Goal: Task Accomplishment & Management: Use online tool/utility

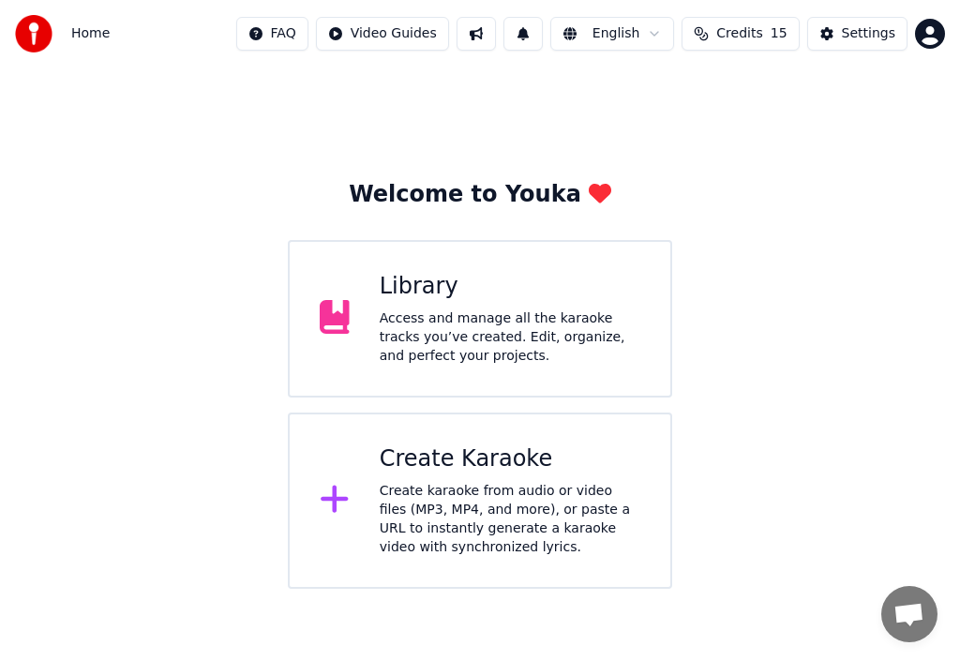
click at [339, 493] on icon at bounding box center [335, 499] width 30 height 34
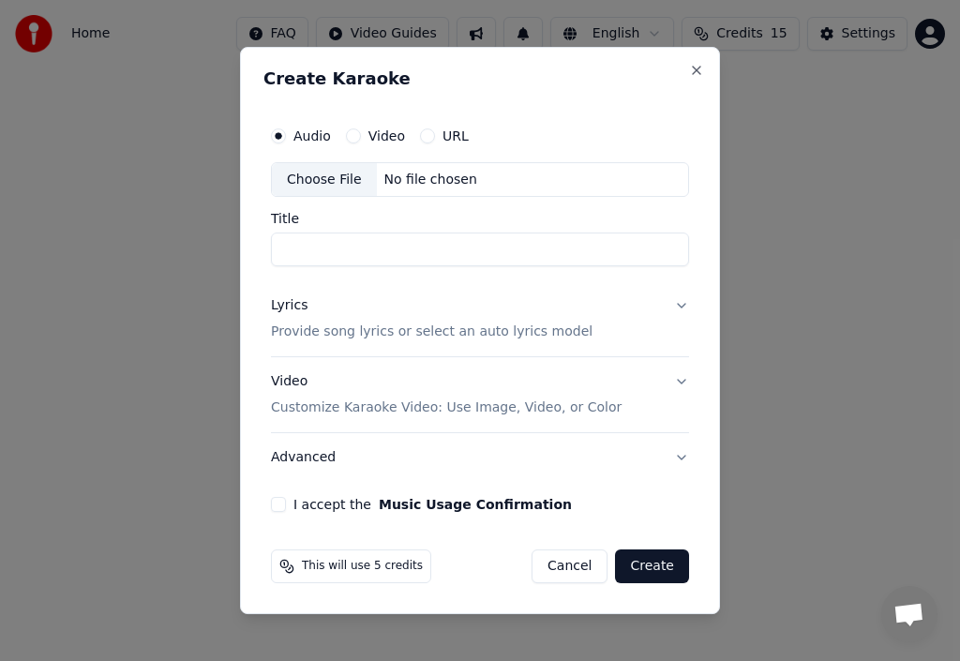
click at [336, 176] on div "Choose File" at bounding box center [324, 180] width 105 height 34
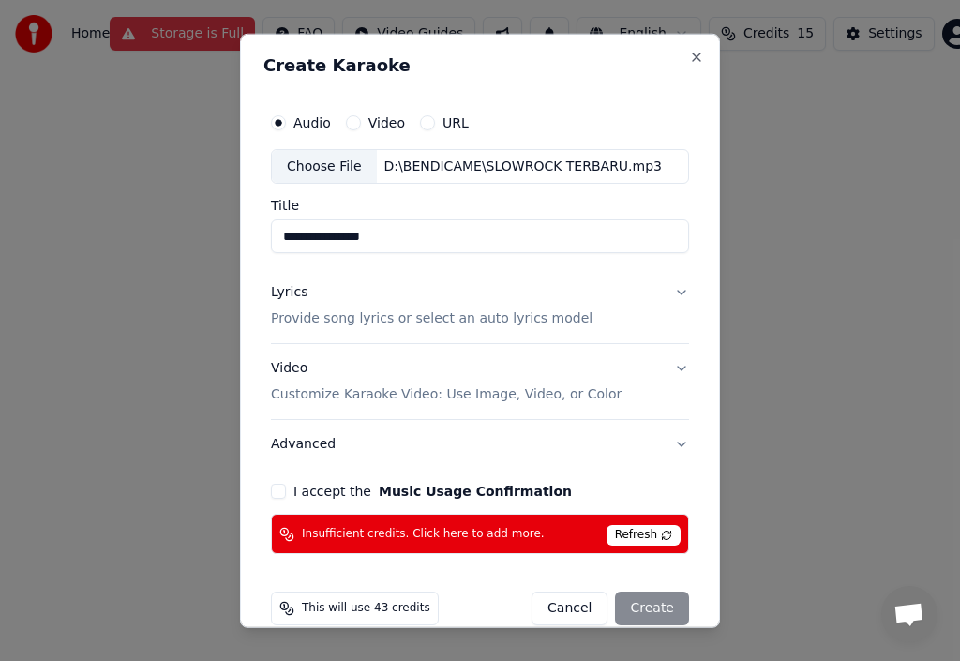
click at [414, 238] on input "**********" at bounding box center [480, 236] width 418 height 34
type input "*"
click at [533, 235] on input "**********" at bounding box center [480, 236] width 418 height 34
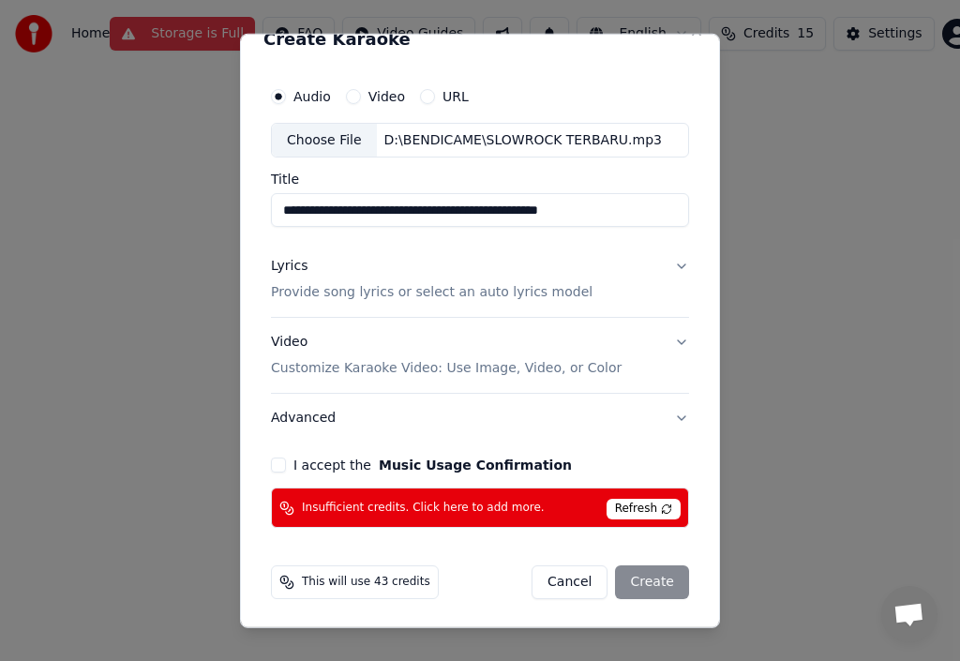
scroll to position [27, 0]
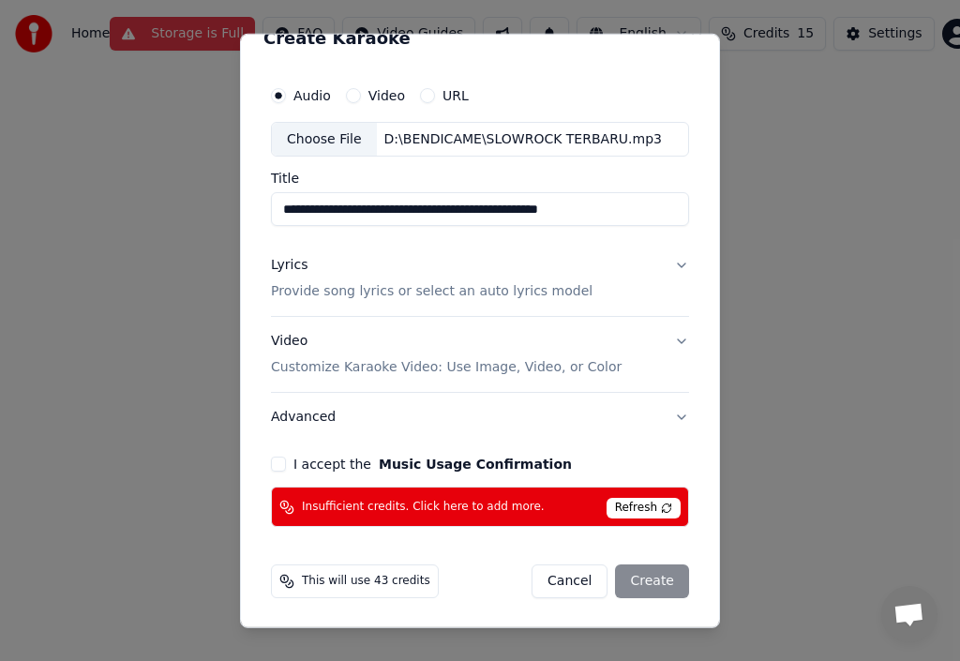
type input "**********"
click at [643, 504] on span "Refresh" at bounding box center [644, 508] width 74 height 21
click at [639, 502] on span "Refresh" at bounding box center [644, 508] width 74 height 21
click at [433, 505] on span "Insufficient credits. Click here to add more." at bounding box center [423, 507] width 243 height 15
click at [275, 465] on button "I accept the Music Usage Confirmation" at bounding box center [278, 464] width 15 height 15
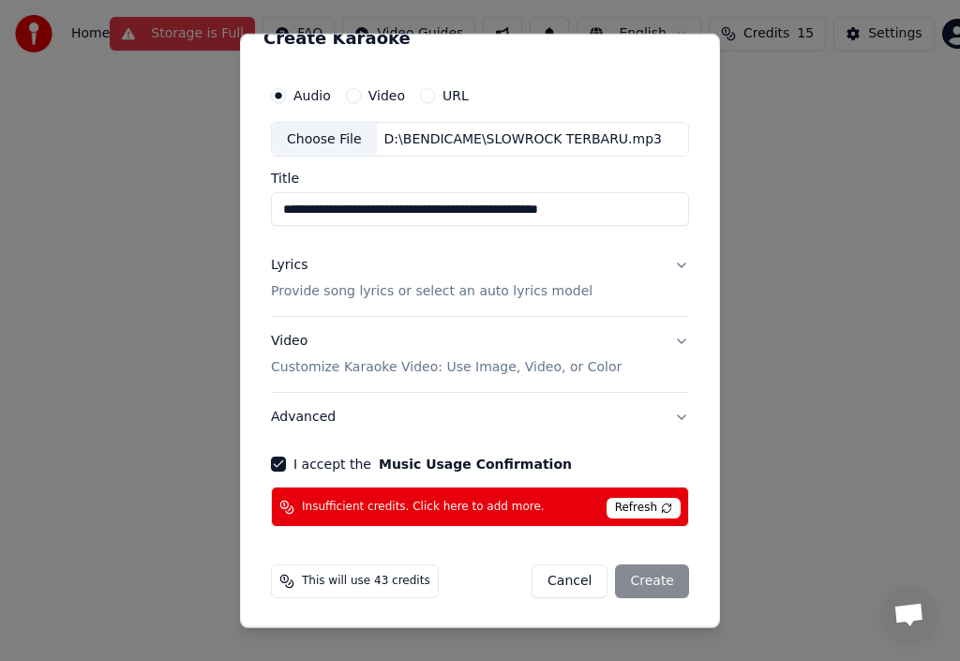
drag, startPoint x: 637, startPoint y: 579, endPoint x: 626, endPoint y: 583, distance: 11.0
click at [635, 580] on div "Cancel Create" at bounding box center [610, 581] width 157 height 34
drag, startPoint x: 275, startPoint y: 583, endPoint x: 286, endPoint y: 579, distance: 11.9
click at [284, 580] on div "This will use 43 credits" at bounding box center [355, 581] width 168 height 34
click at [290, 578] on icon at bounding box center [286, 581] width 15 height 15
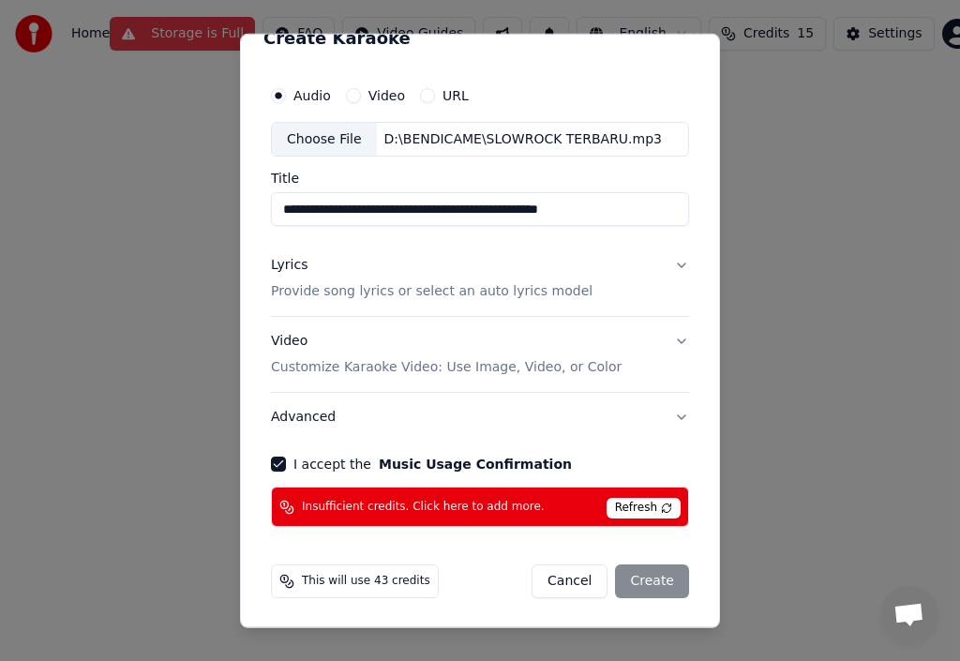
click at [397, 586] on span "This will use 43 credits" at bounding box center [366, 581] width 128 height 15
click at [349, 577] on span "This will use 43 credits" at bounding box center [366, 581] width 128 height 15
click at [553, 577] on button "Cancel" at bounding box center [570, 581] width 76 height 34
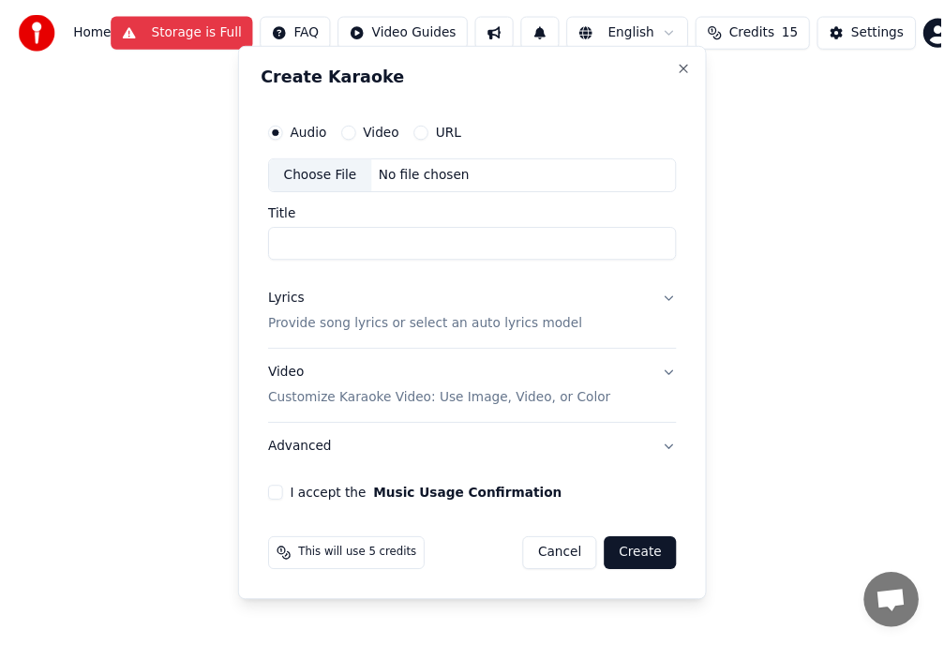
scroll to position [0, 0]
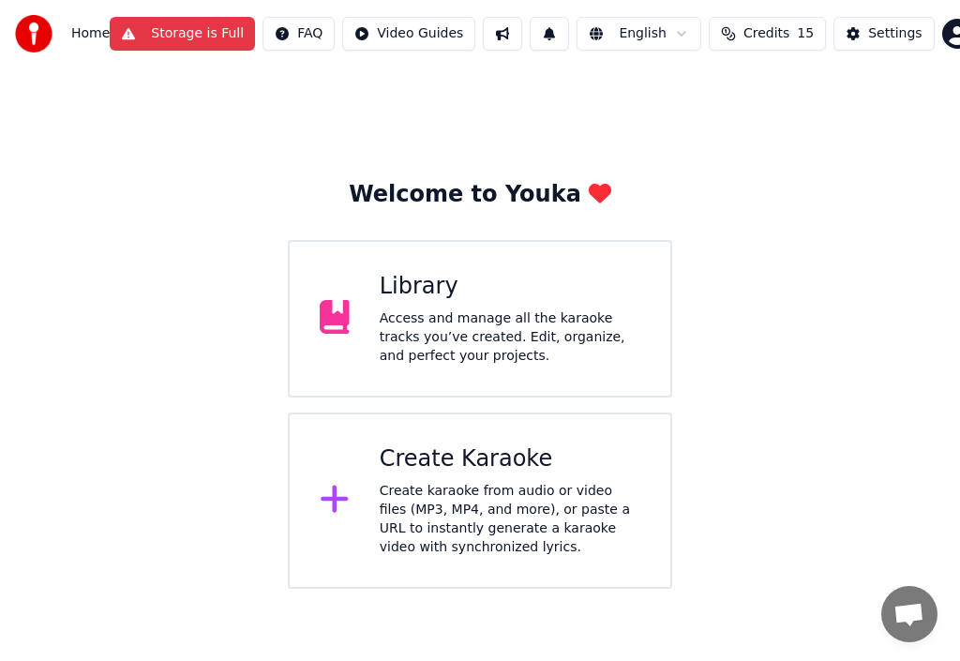
click at [335, 328] on icon at bounding box center [335, 317] width 30 height 34
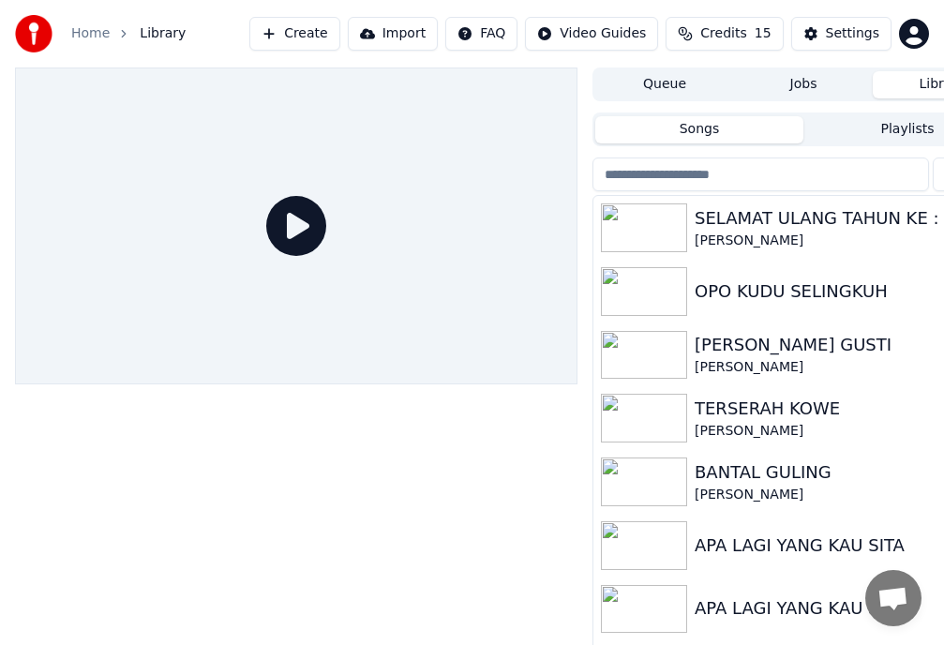
scroll to position [0, 70]
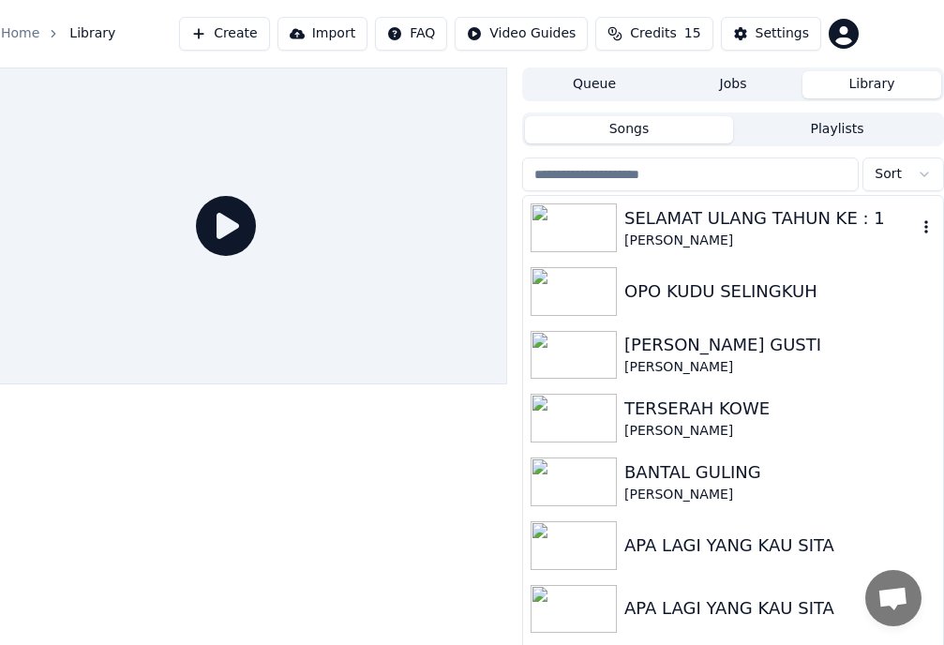
click at [917, 226] on icon "button" at bounding box center [926, 226] width 19 height 15
click at [917, 221] on icon "button" at bounding box center [926, 226] width 19 height 15
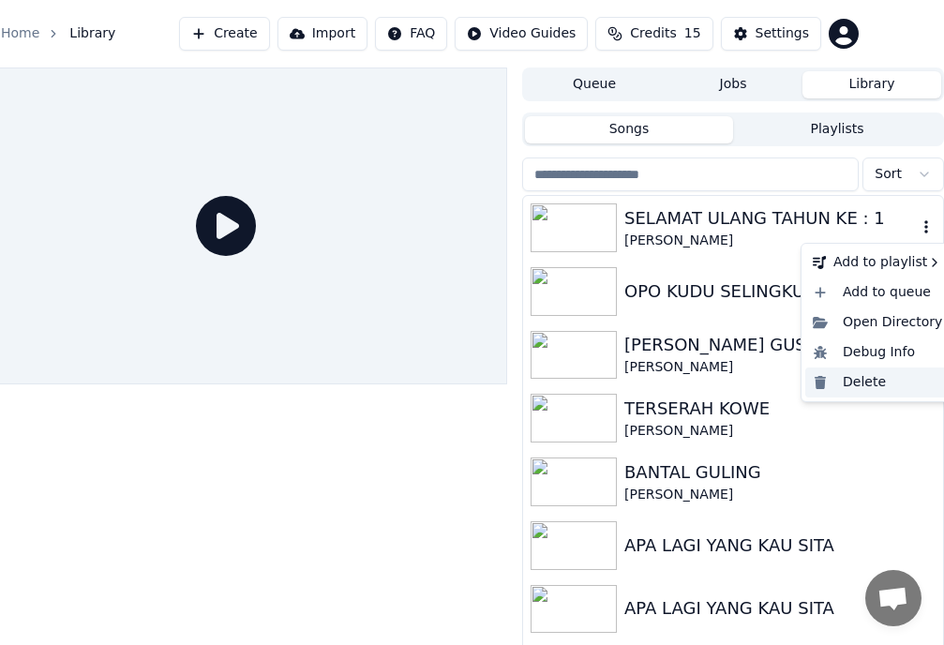
click at [875, 373] on div "Delete" at bounding box center [877, 382] width 144 height 30
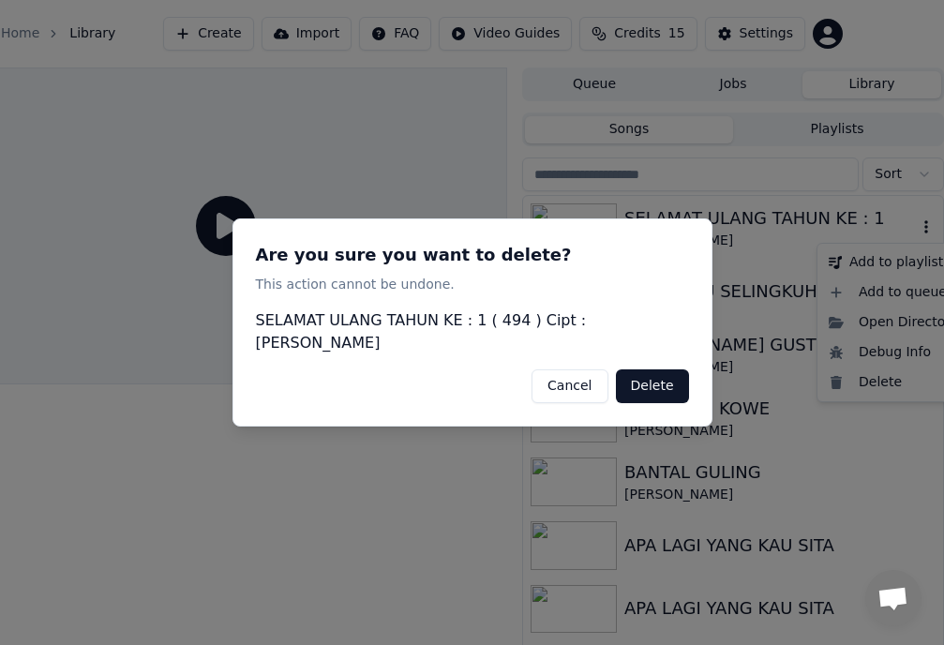
scroll to position [0, 54]
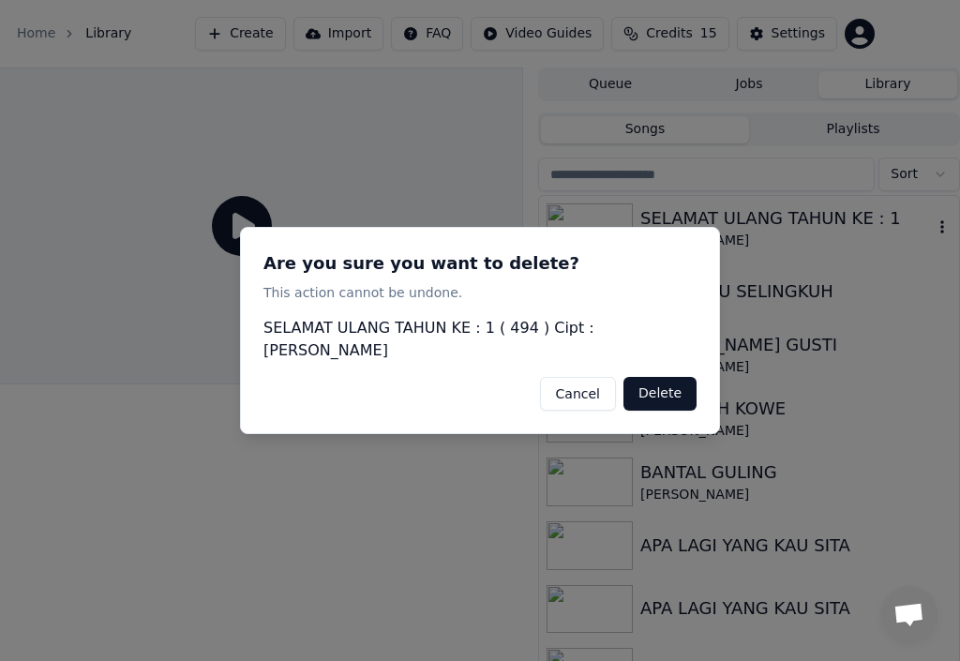
click at [679, 382] on button "Delete" at bounding box center [659, 394] width 73 height 34
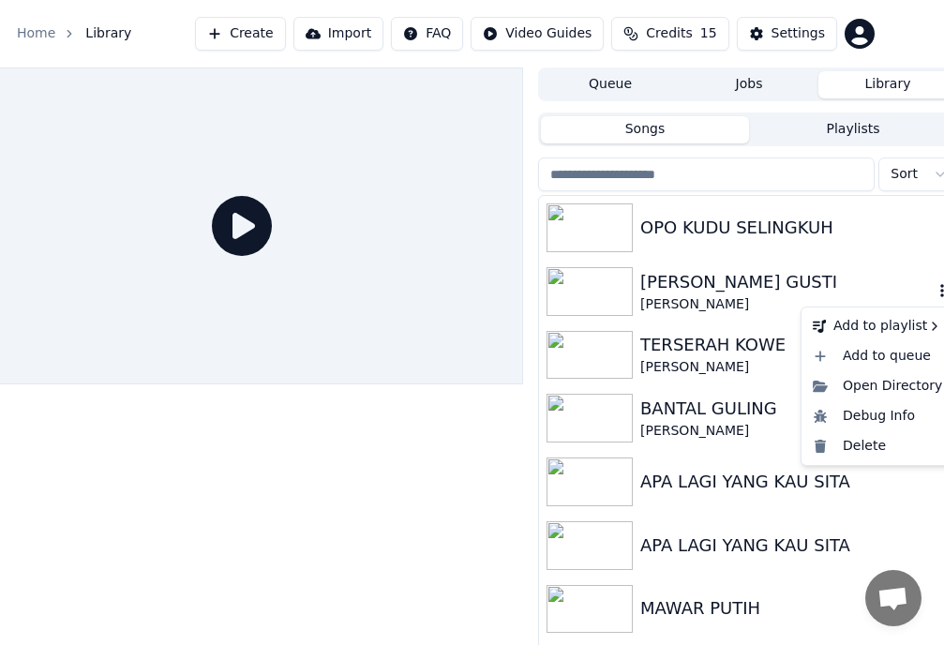
click at [933, 289] on icon "button" at bounding box center [942, 290] width 19 height 15
click at [857, 443] on div "Delete" at bounding box center [877, 446] width 144 height 30
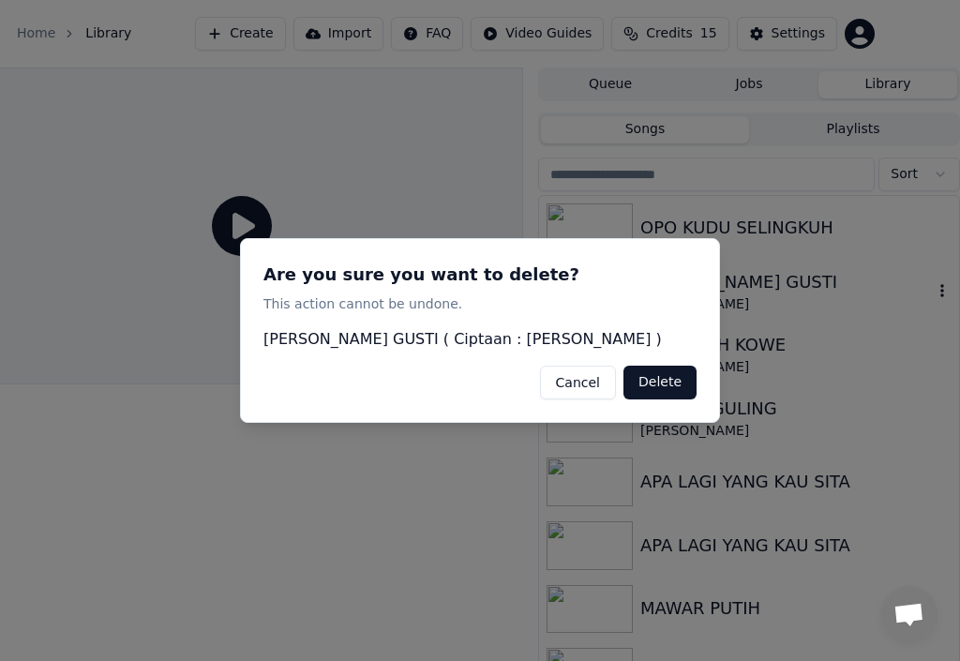
drag, startPoint x: 659, startPoint y: 371, endPoint x: 675, endPoint y: 367, distance: 16.4
click at [661, 371] on button "Delete" at bounding box center [659, 383] width 73 height 34
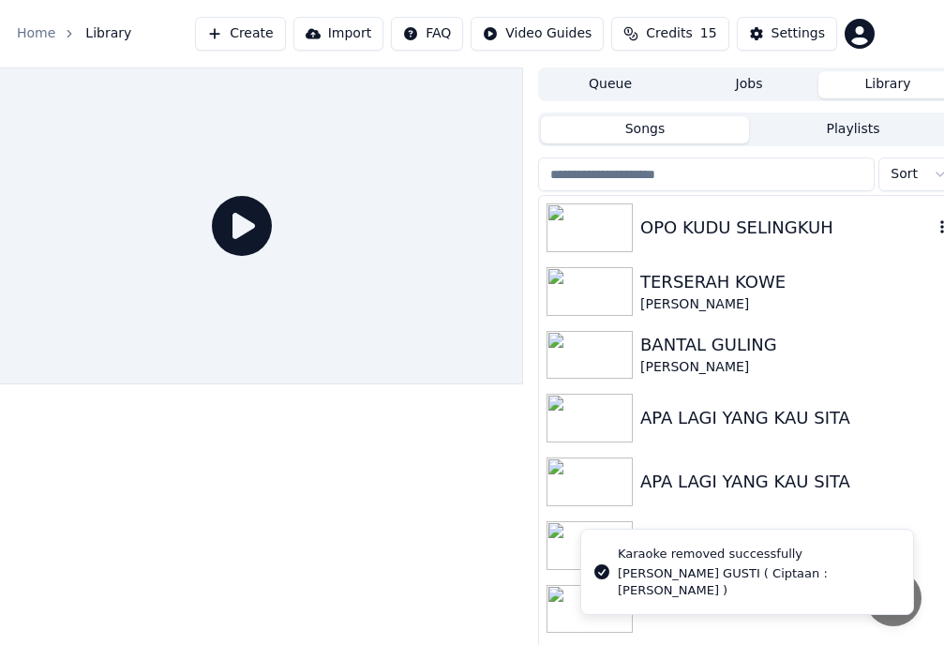
click at [933, 229] on icon "button" at bounding box center [942, 226] width 19 height 15
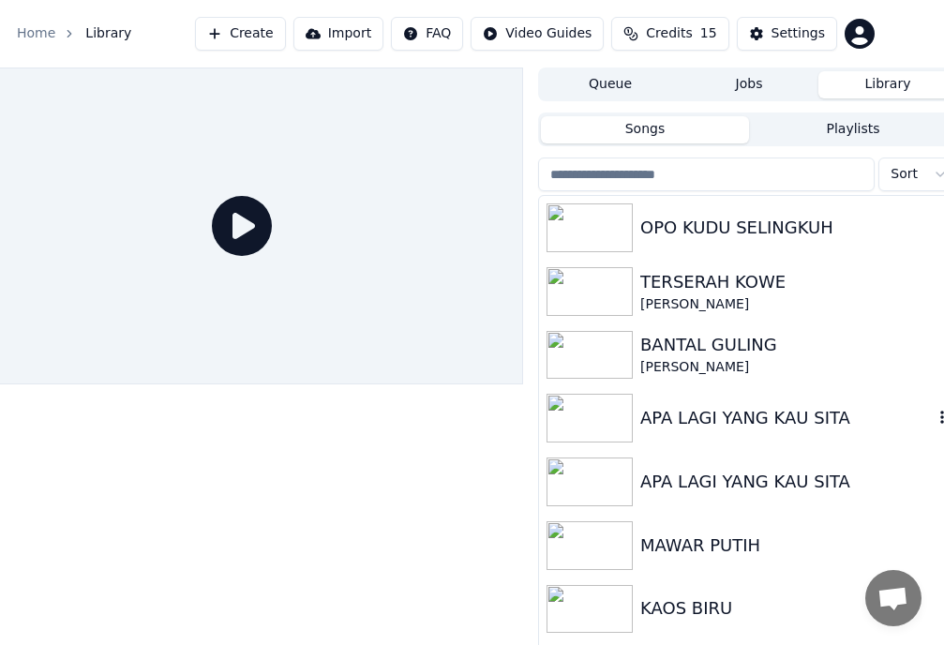
click at [933, 414] on icon "button" at bounding box center [942, 417] width 19 height 15
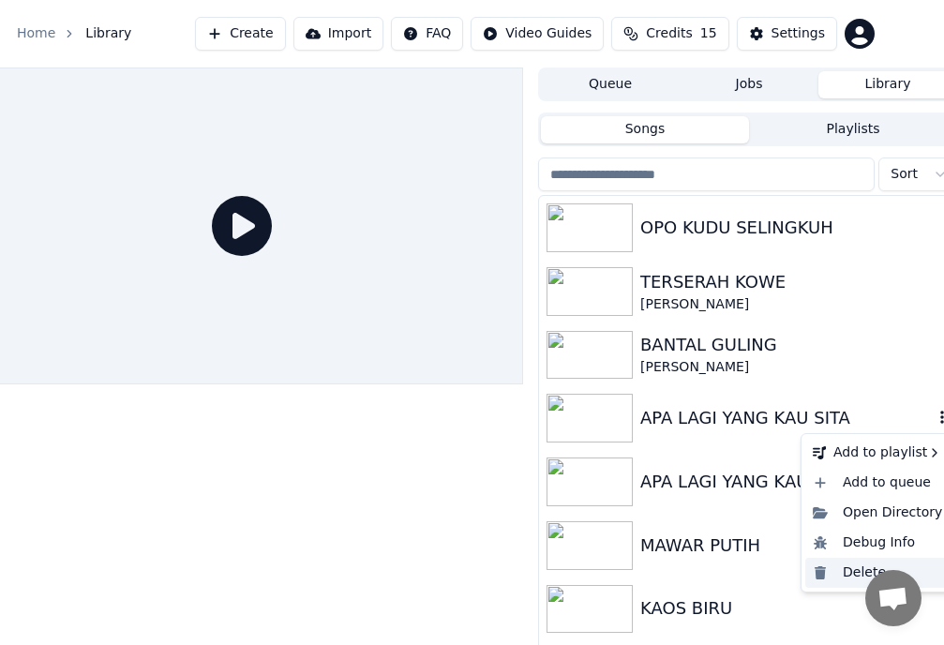
click at [851, 570] on div "Delete" at bounding box center [877, 573] width 144 height 30
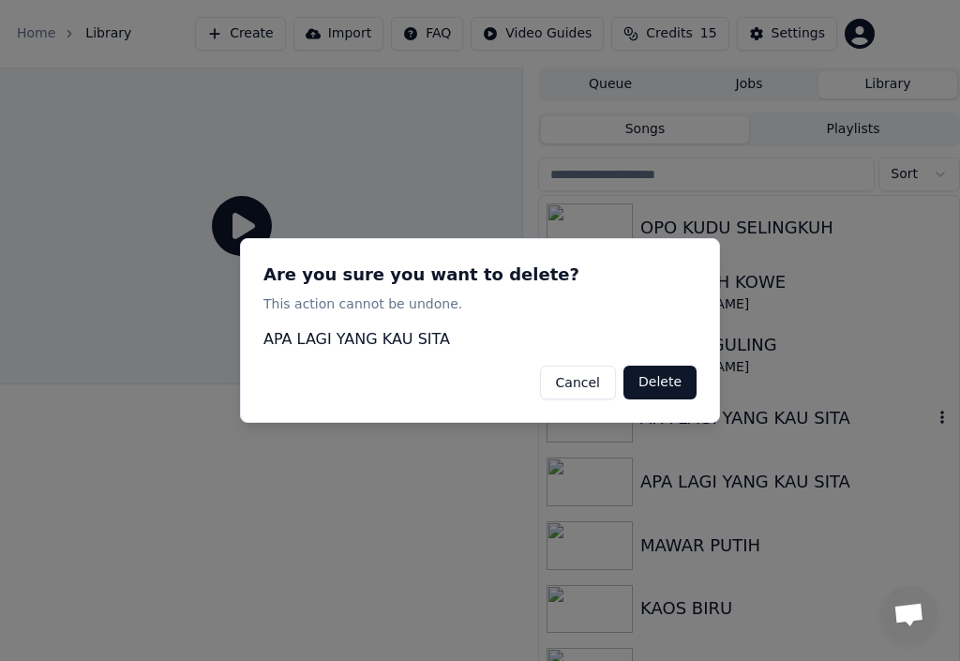
click at [671, 379] on button "Delete" at bounding box center [659, 383] width 73 height 34
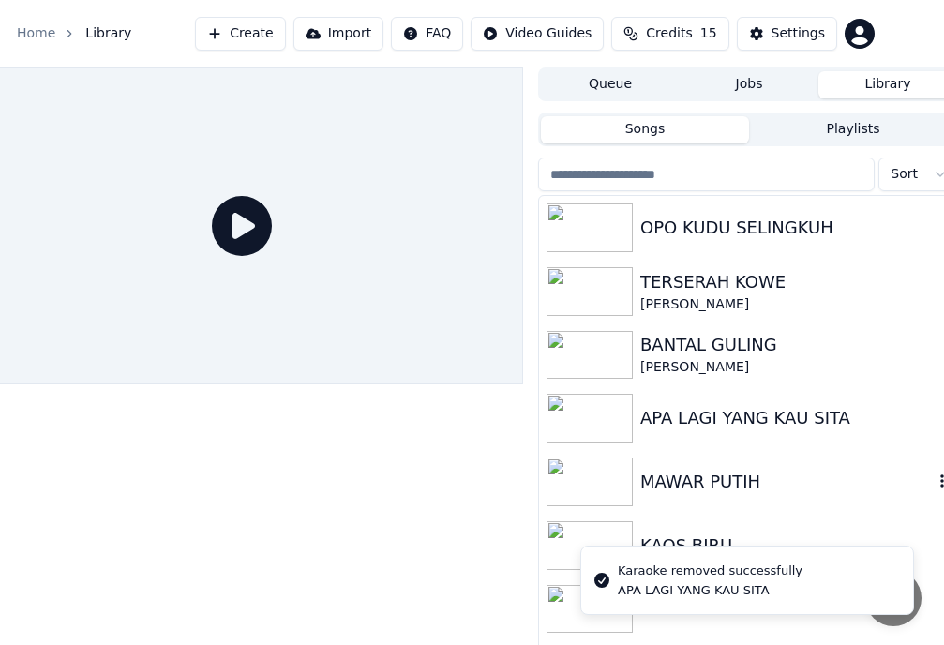
scroll to position [94, 0]
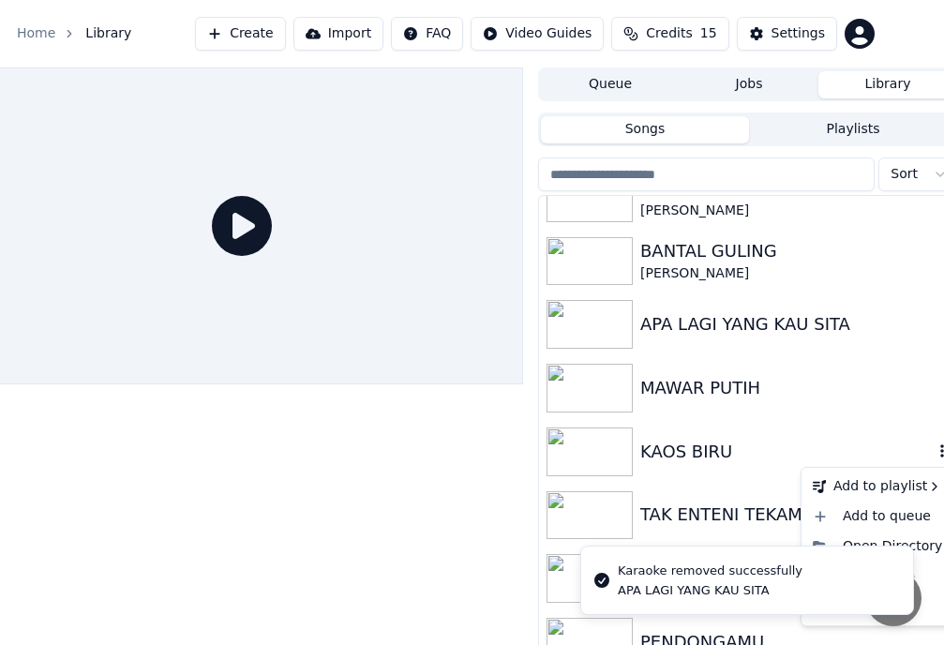
click at [933, 453] on icon "button" at bounding box center [942, 450] width 19 height 15
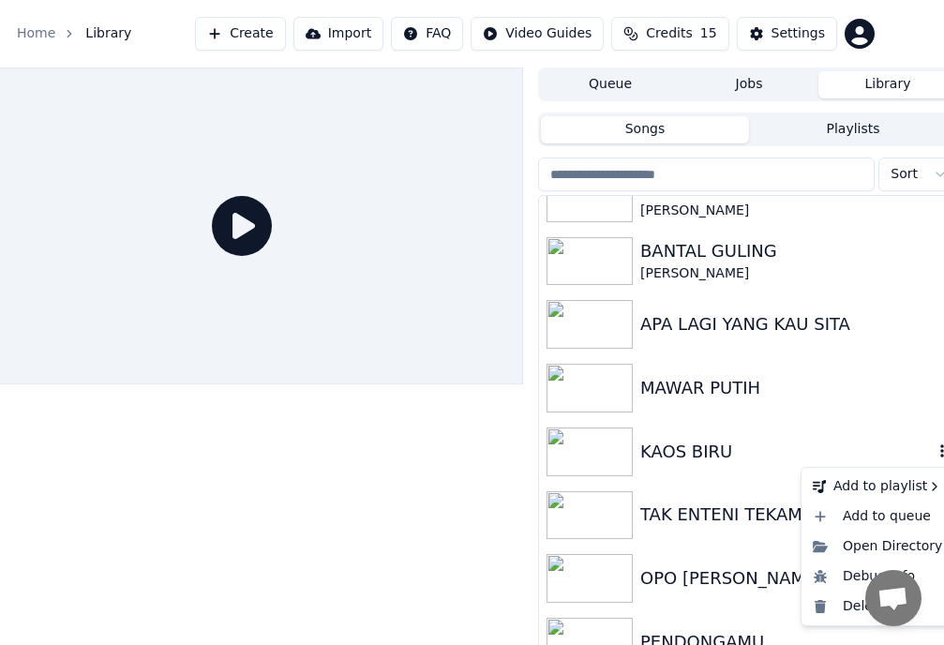
click at [940, 446] on icon "button" at bounding box center [942, 450] width 4 height 13
click at [833, 603] on div "Delete" at bounding box center [877, 607] width 144 height 30
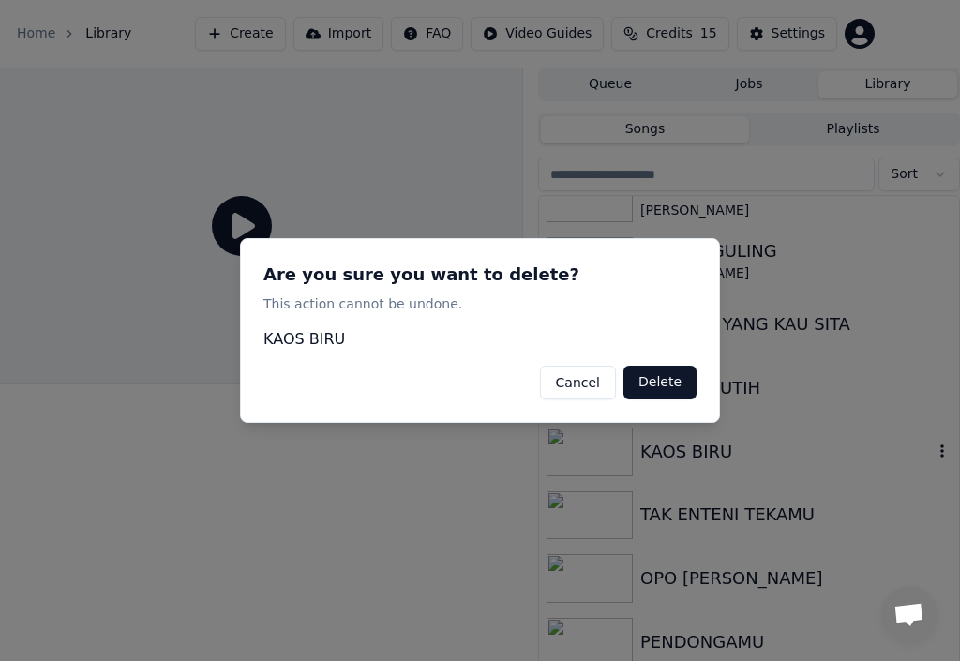
click at [693, 377] on button "Delete" at bounding box center [659, 383] width 73 height 34
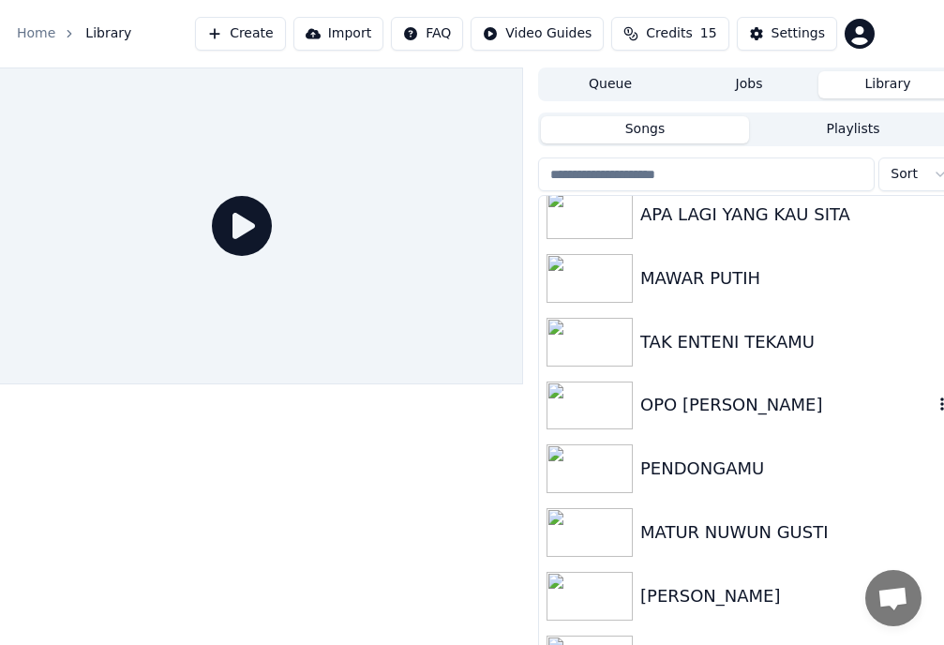
scroll to position [204, 0]
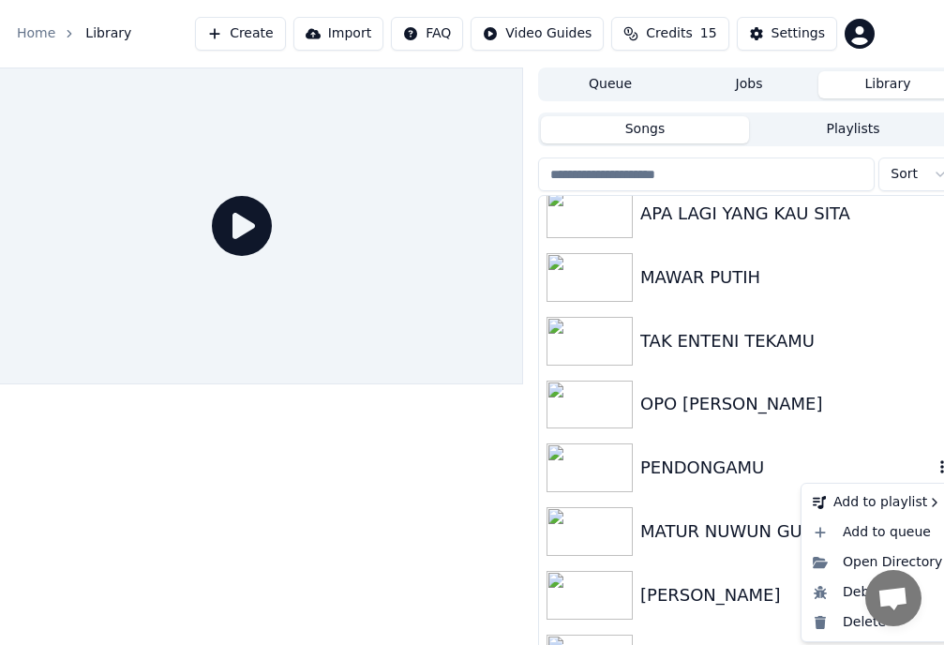
click at [933, 468] on icon "button" at bounding box center [942, 466] width 19 height 15
click at [841, 622] on div "Delete" at bounding box center [877, 622] width 144 height 30
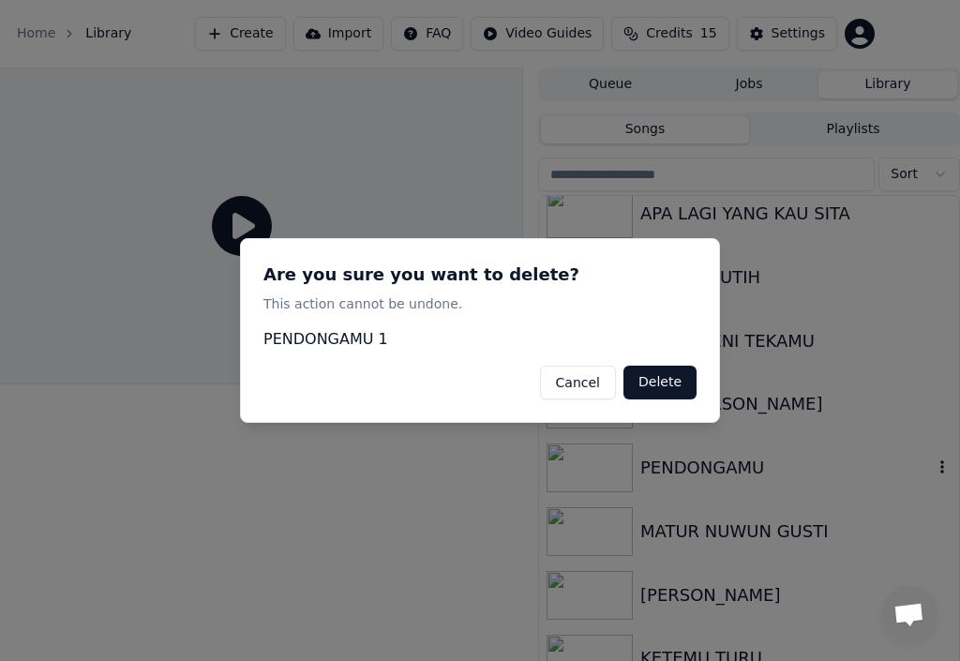
click at [682, 376] on button "Delete" at bounding box center [659, 383] width 73 height 34
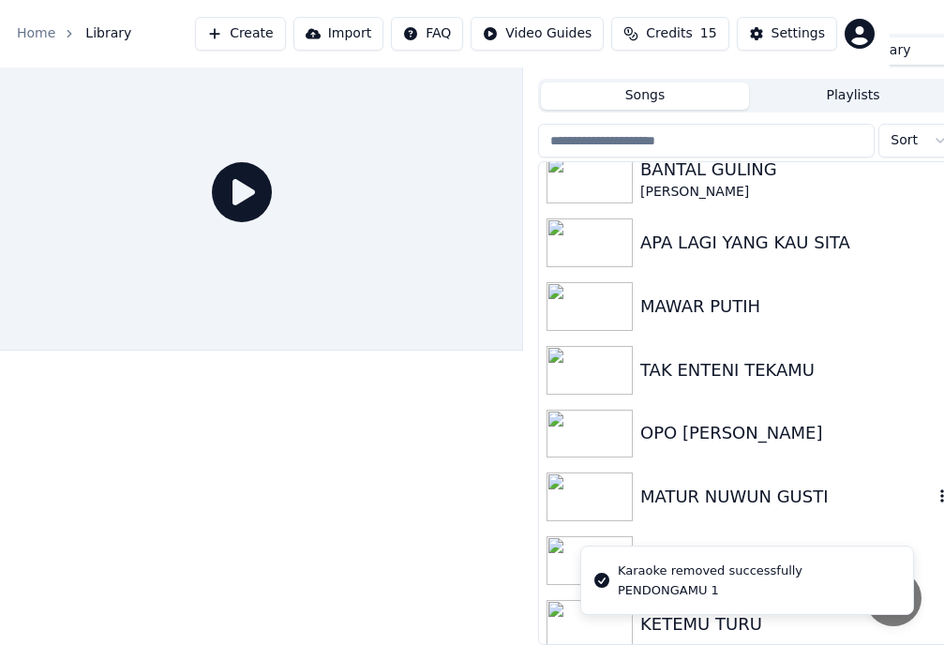
scroll to position [55, 54]
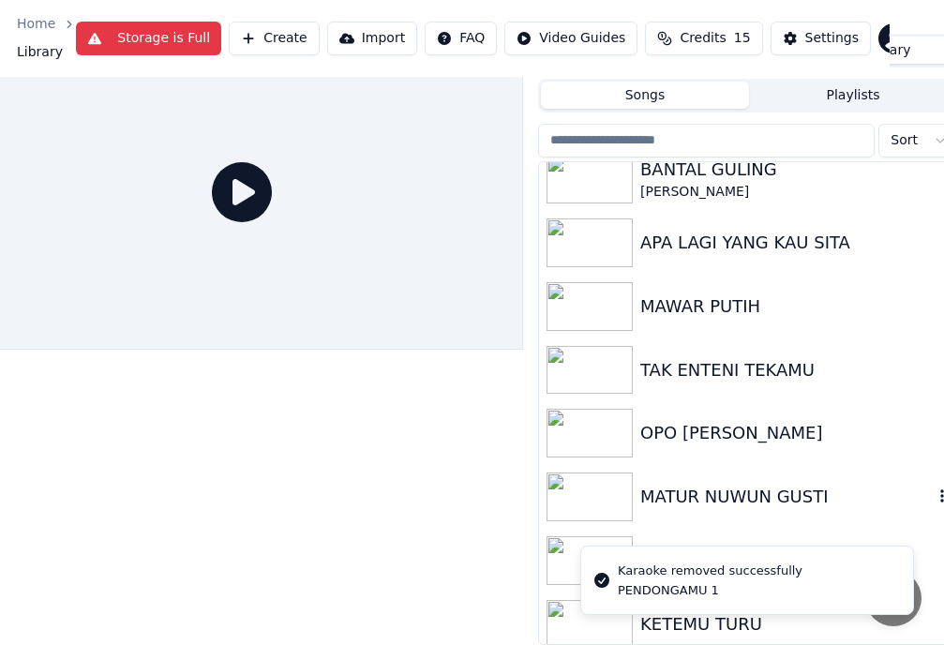
click at [933, 488] on icon "button" at bounding box center [942, 495] width 19 height 15
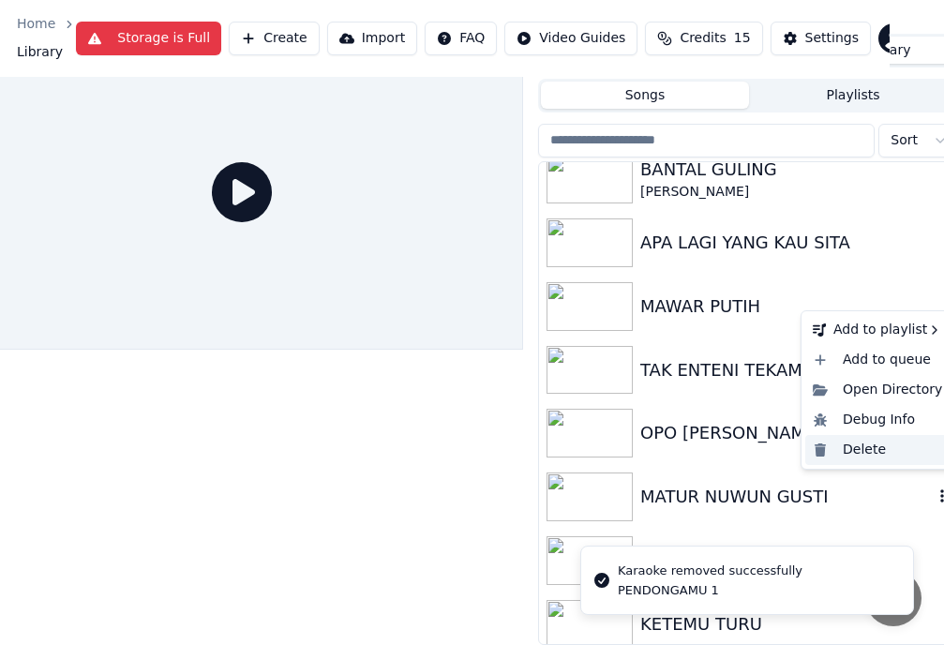
click at [858, 449] on div "Delete" at bounding box center [877, 450] width 144 height 30
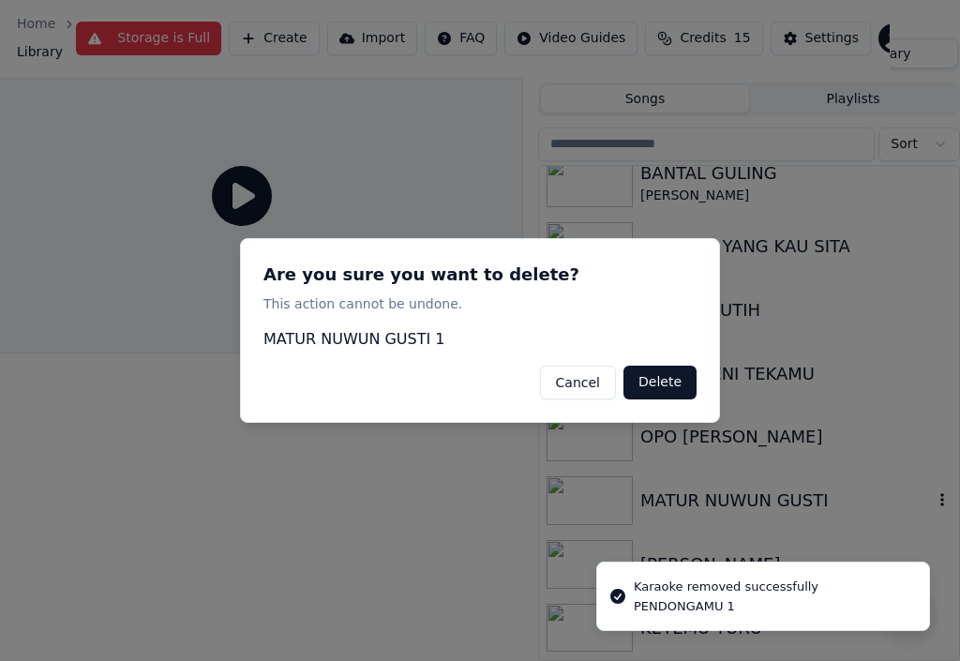
click at [659, 367] on button "Delete" at bounding box center [659, 383] width 73 height 34
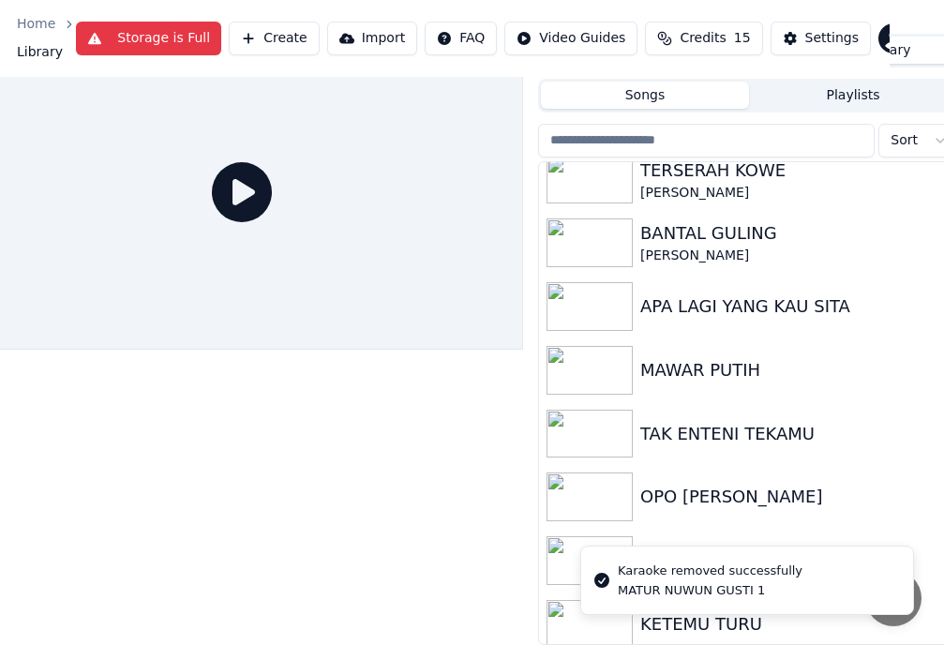
scroll to position [55, 54]
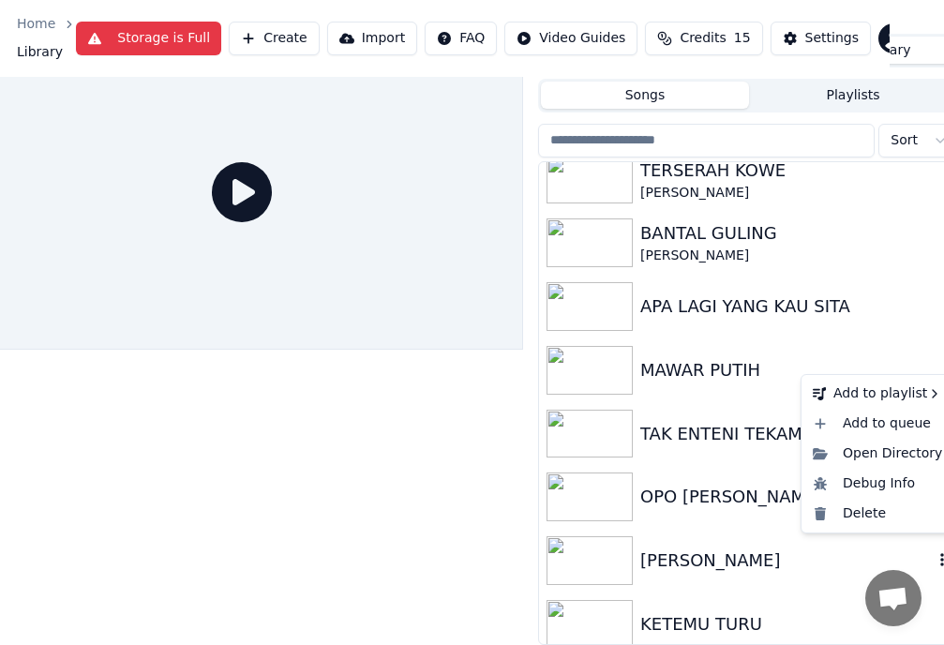
click at [933, 552] on icon "button" at bounding box center [942, 559] width 19 height 15
click at [879, 509] on div "Delete" at bounding box center [877, 514] width 144 height 30
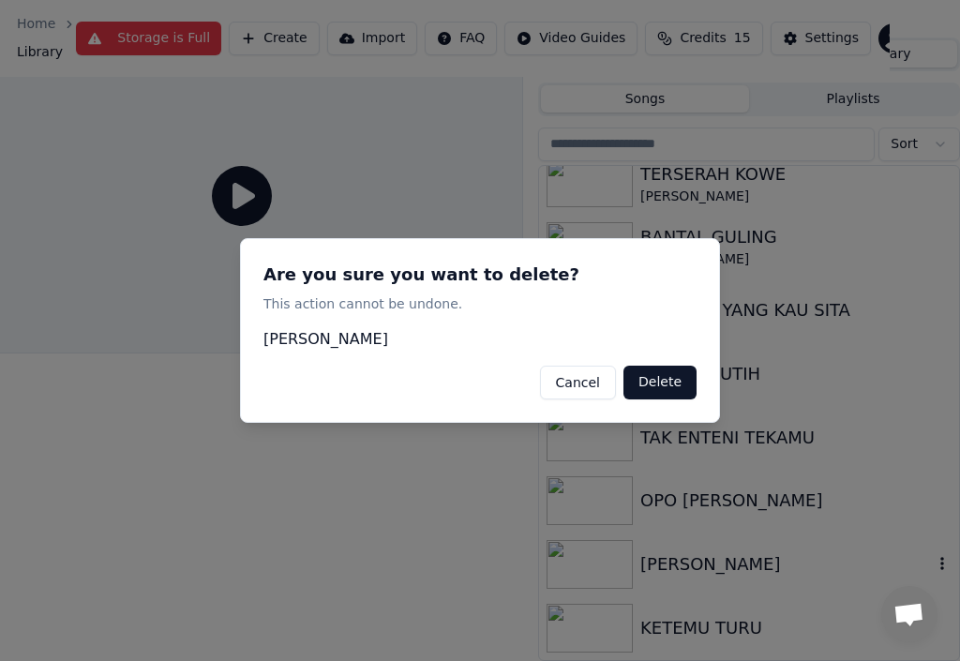
click at [682, 382] on button "Delete" at bounding box center [659, 383] width 73 height 34
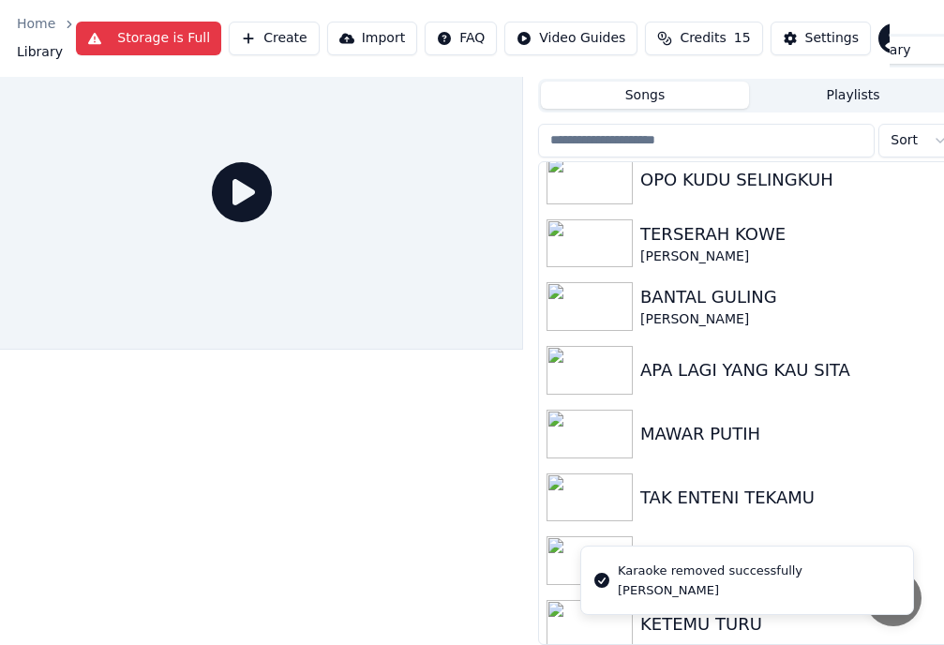
scroll to position [55, 54]
click at [940, 617] on icon "button" at bounding box center [942, 623] width 4 height 13
click at [933, 616] on icon "button" at bounding box center [942, 623] width 19 height 15
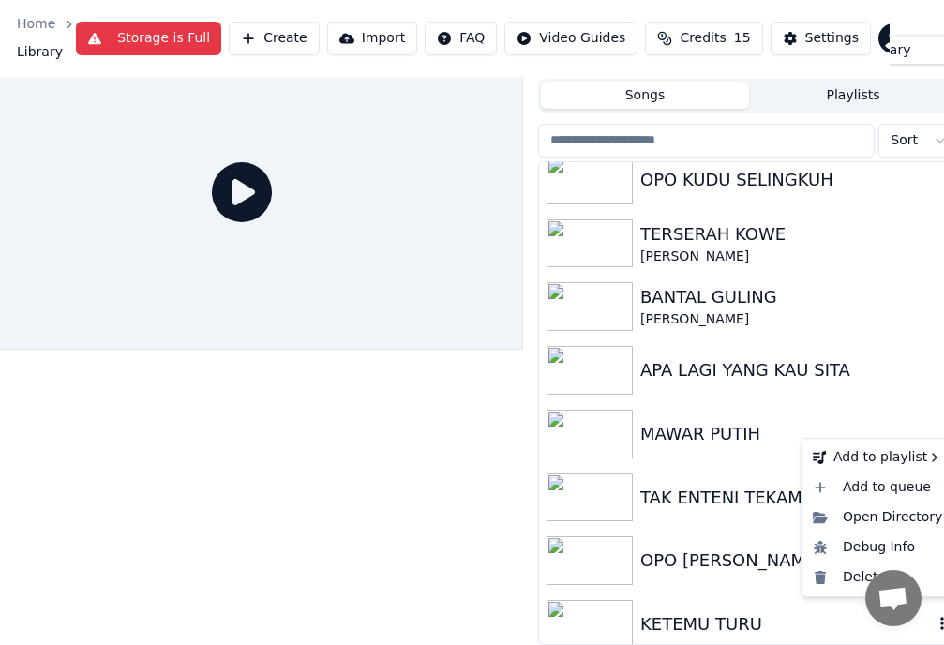
click at [940, 617] on icon "button" at bounding box center [942, 623] width 4 height 13
click at [933, 616] on icon "button" at bounding box center [942, 623] width 19 height 15
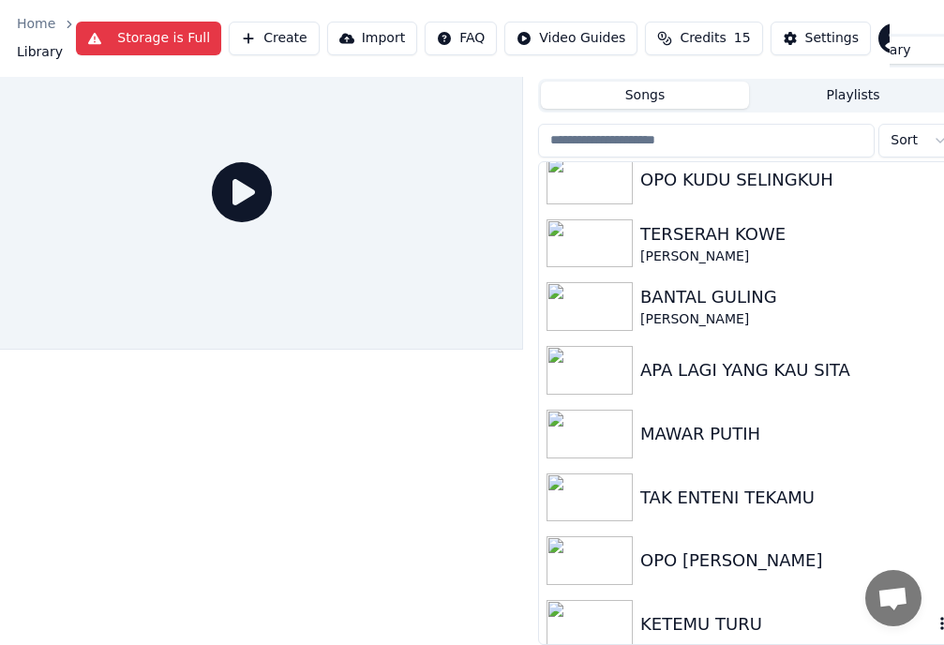
click at [745, 611] on div "KETEMU TURU" at bounding box center [786, 624] width 292 height 26
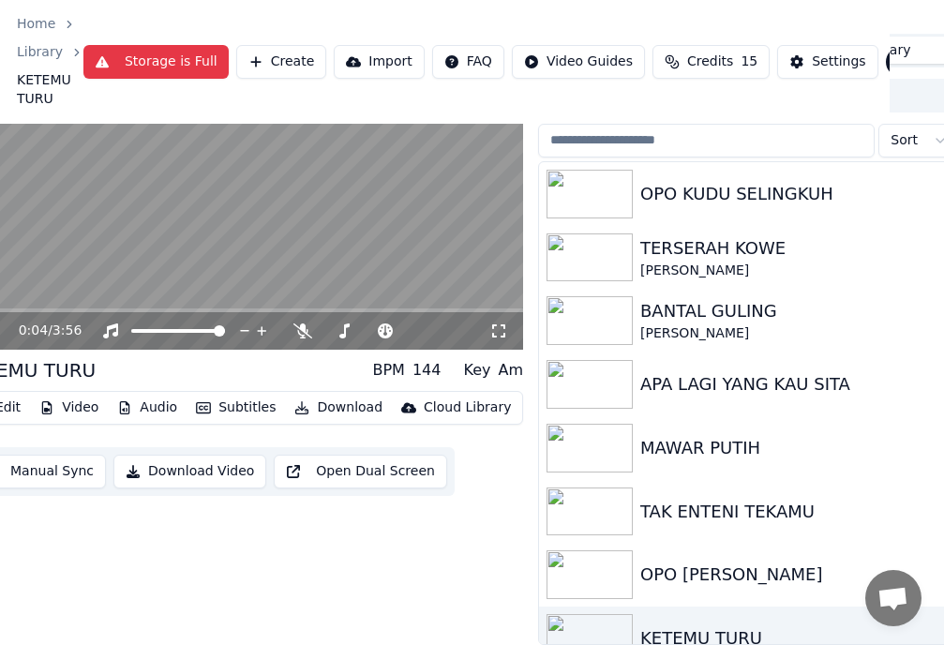
drag, startPoint x: 323, startPoint y: 3, endPoint x: 430, endPoint y: -9, distance: 107.6
click at [430, 0] on html "Home Library KETEMU TURU Storage is Full Create Import FAQ Video Guides Credits…" at bounding box center [418, 232] width 944 height 645
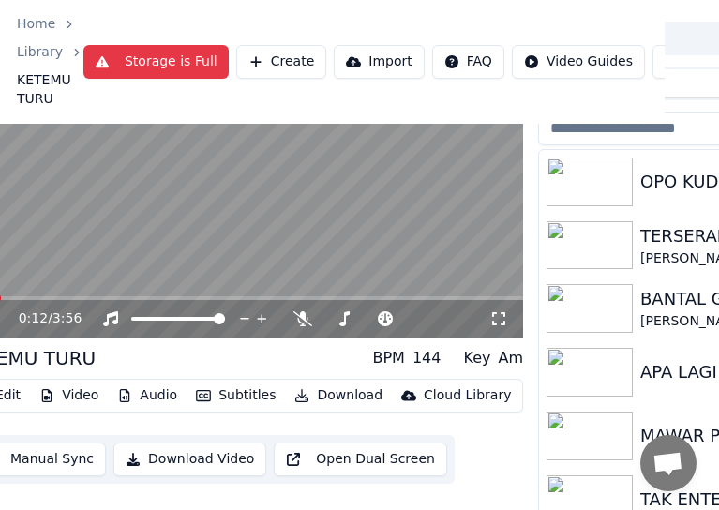
click at [80, 310] on div "0:12 / 3:56" at bounding box center [254, 318] width 471 height 19
click at [67, 262] on video at bounding box center [242, 180] width 562 height 317
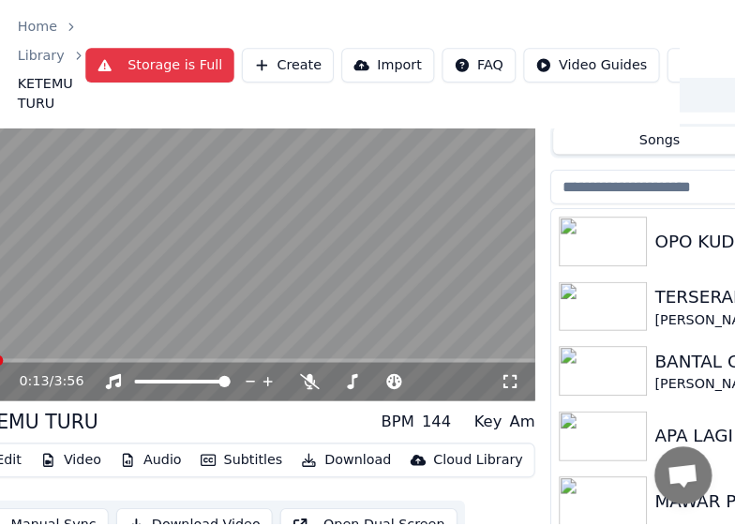
scroll to position [0, 54]
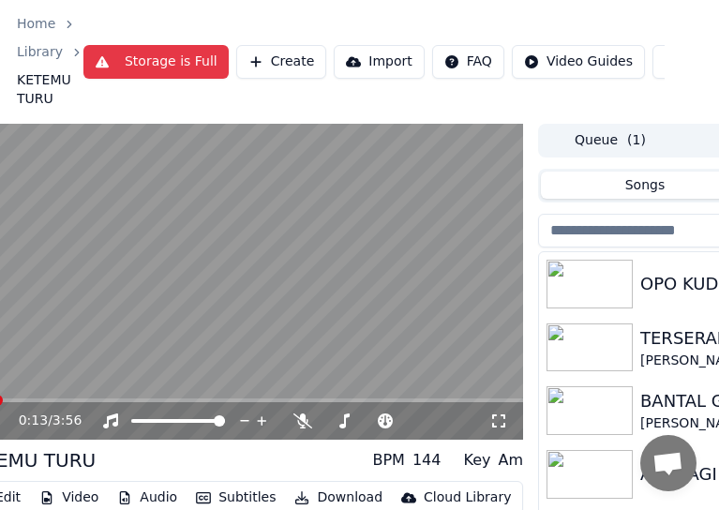
click at [251, 59] on button "Create" at bounding box center [281, 62] width 91 height 34
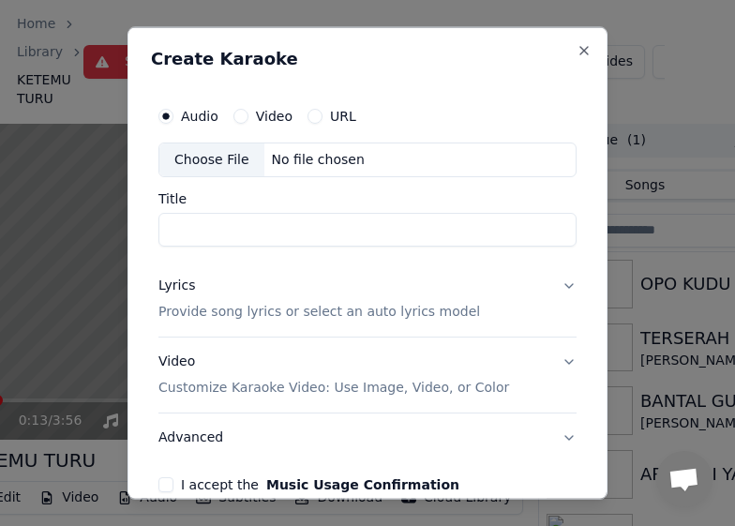
click at [206, 160] on div "Choose File" at bounding box center [211, 159] width 105 height 34
click at [317, 227] on input "**********" at bounding box center [367, 230] width 418 height 34
type input "*"
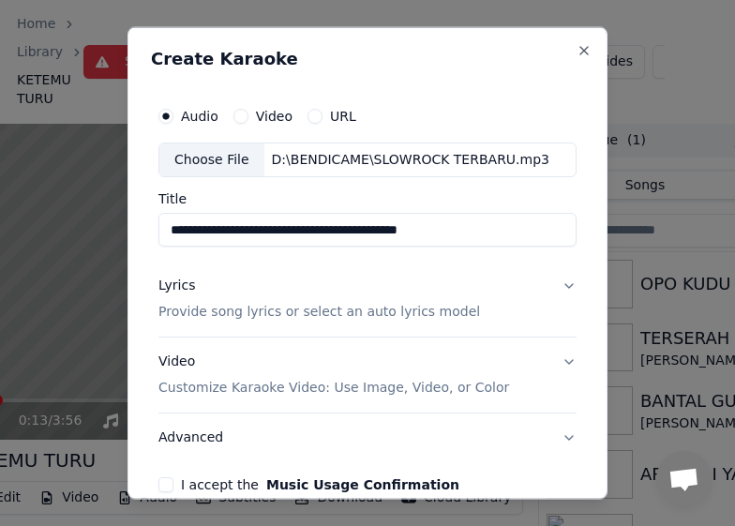
click at [467, 233] on input "**********" at bounding box center [367, 230] width 418 height 34
click at [461, 224] on input "**********" at bounding box center [367, 230] width 418 height 34
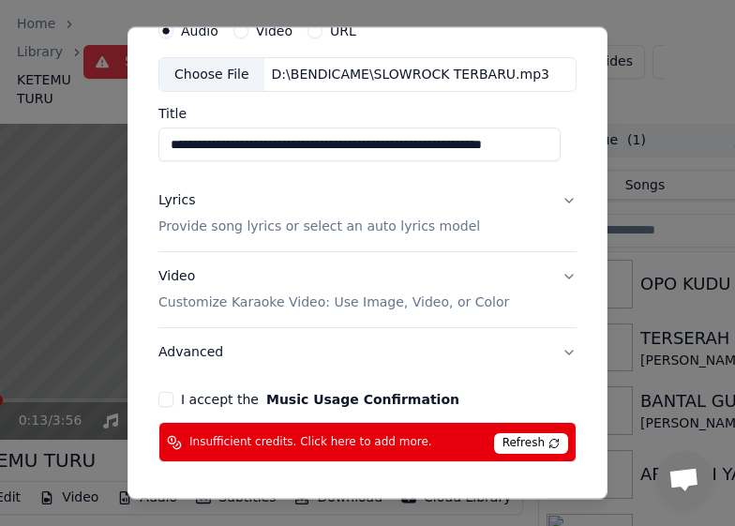
scroll to position [149, 0]
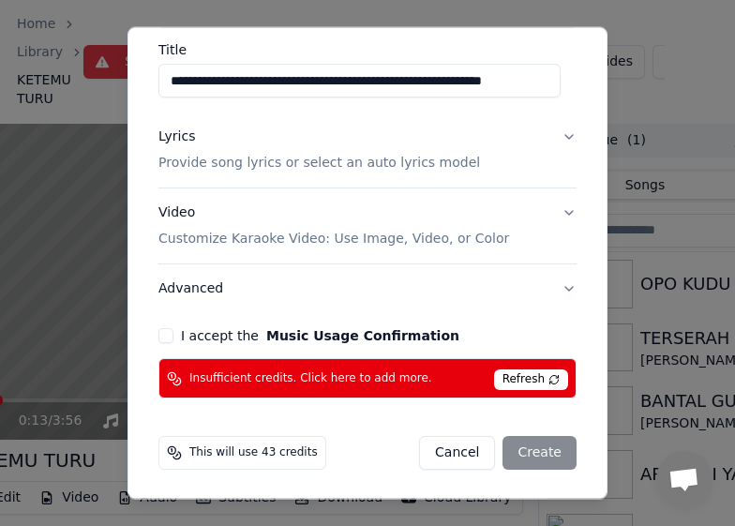
type input "**********"
click at [516, 376] on span "Refresh" at bounding box center [531, 379] width 74 height 21
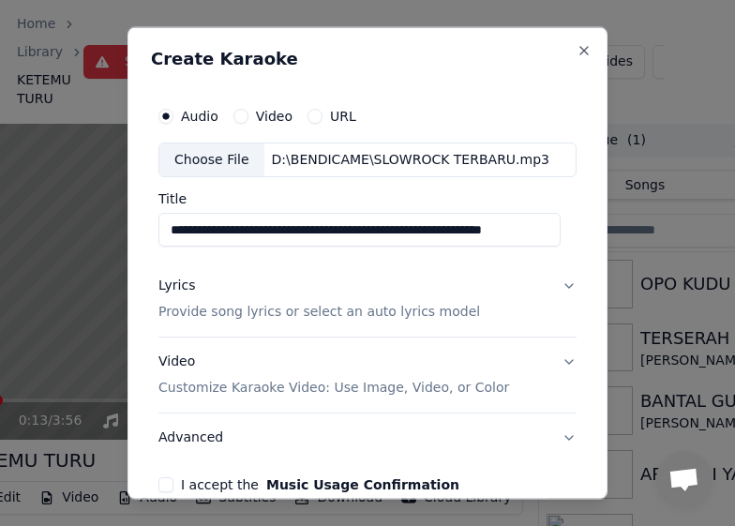
scroll to position [94, 0]
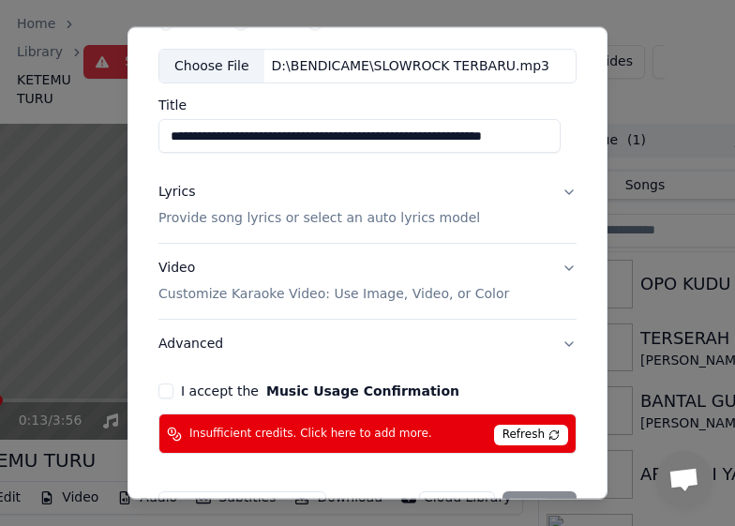
click at [202, 220] on p "Provide song lyrics or select an auto lyrics model" at bounding box center [319, 218] width 322 height 19
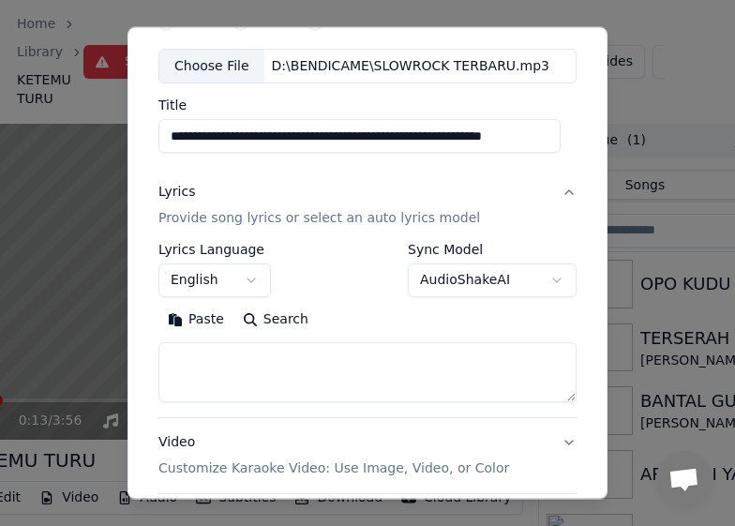
click at [275, 322] on button "Search" at bounding box center [275, 320] width 84 height 30
click at [426, 252] on label "Sync Model" at bounding box center [492, 249] width 169 height 13
click at [460, 241] on button "Lyrics Provide song lyrics or select an auto lyrics model" at bounding box center [367, 205] width 418 height 75
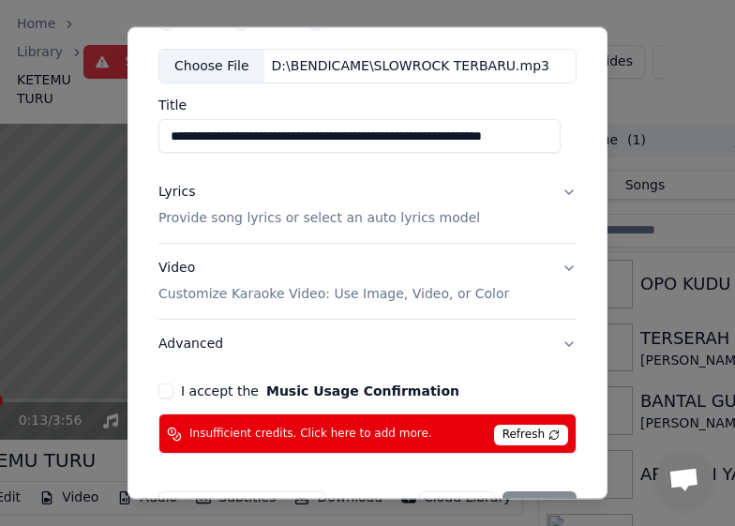
click at [559, 270] on button "Video Customize Karaoke Video: Use Image, Video, or Color" at bounding box center [367, 281] width 418 height 75
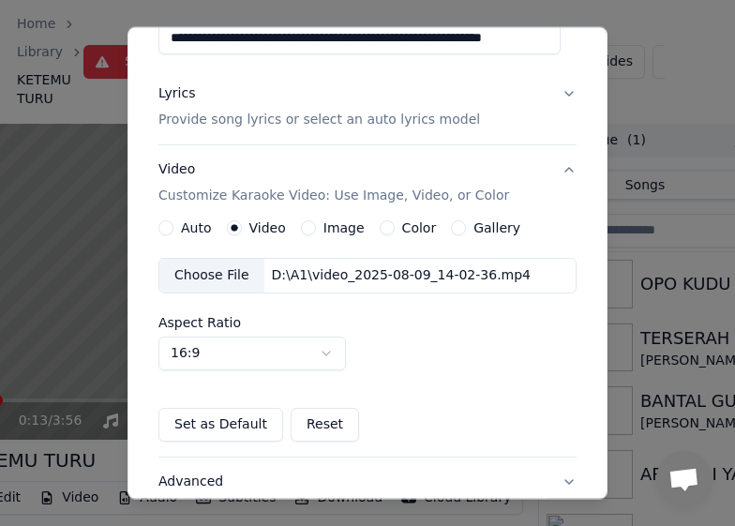
scroll to position [187, 0]
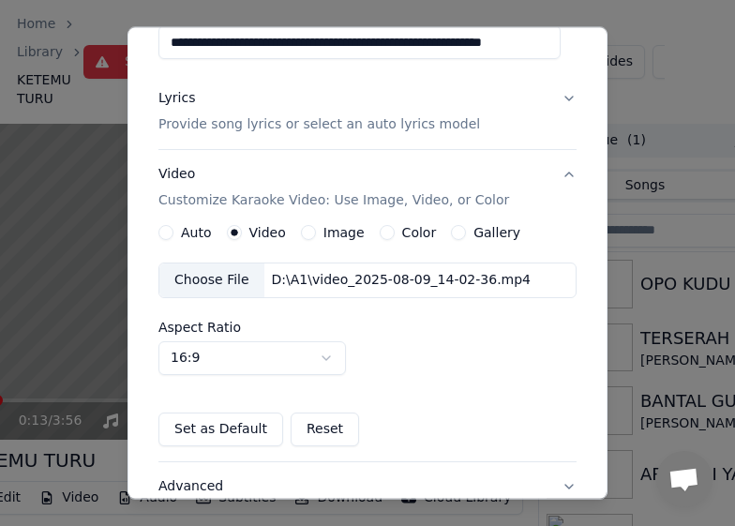
click at [488, 226] on label "Gallery" at bounding box center [496, 232] width 47 height 13
click at [466, 226] on button "Gallery" at bounding box center [458, 232] width 15 height 15
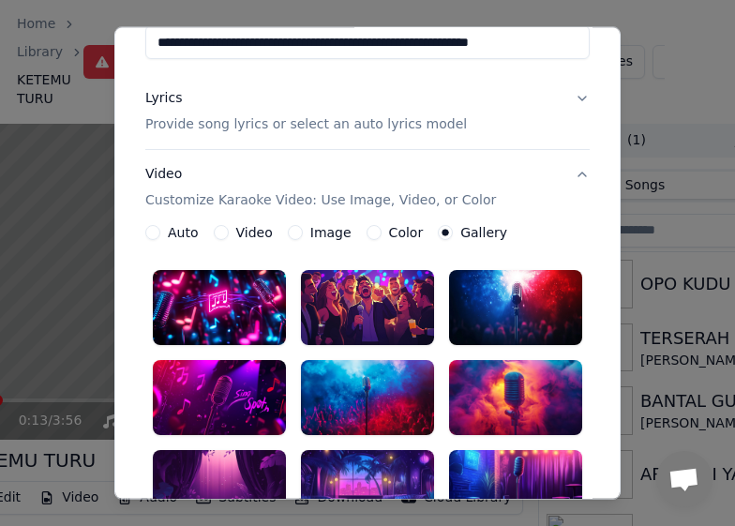
click at [315, 228] on label "Image" at bounding box center [330, 232] width 41 height 13
click at [303, 228] on button "Image" at bounding box center [295, 232] width 15 height 15
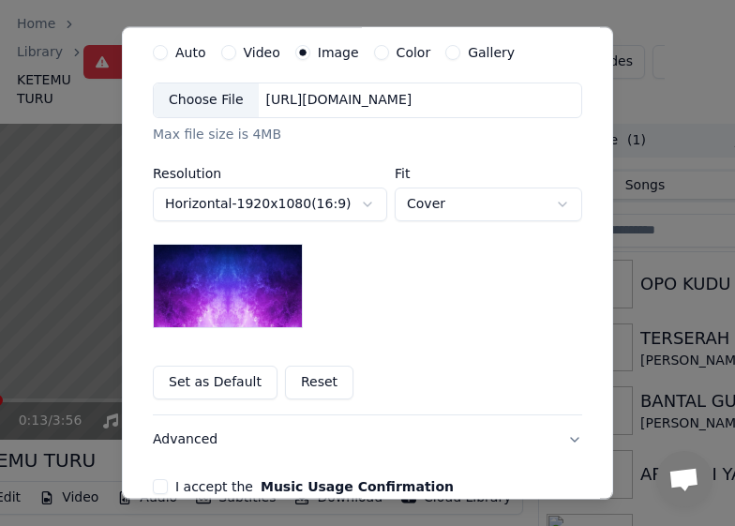
scroll to position [375, 0]
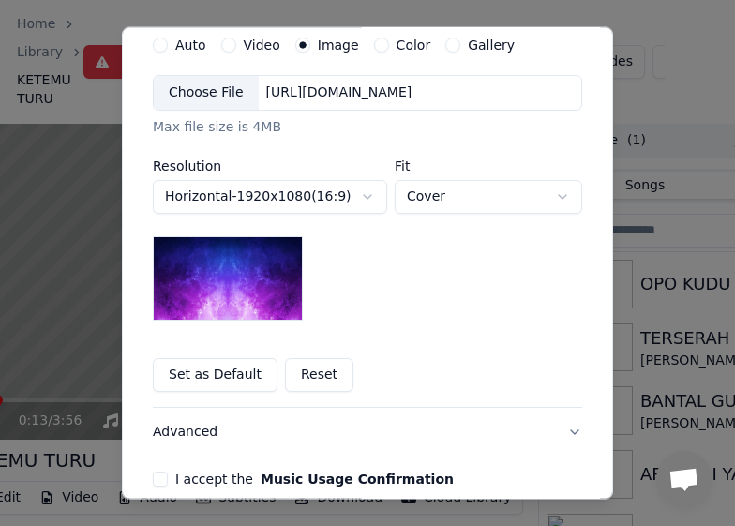
click at [197, 85] on div "Choose File" at bounding box center [206, 93] width 105 height 34
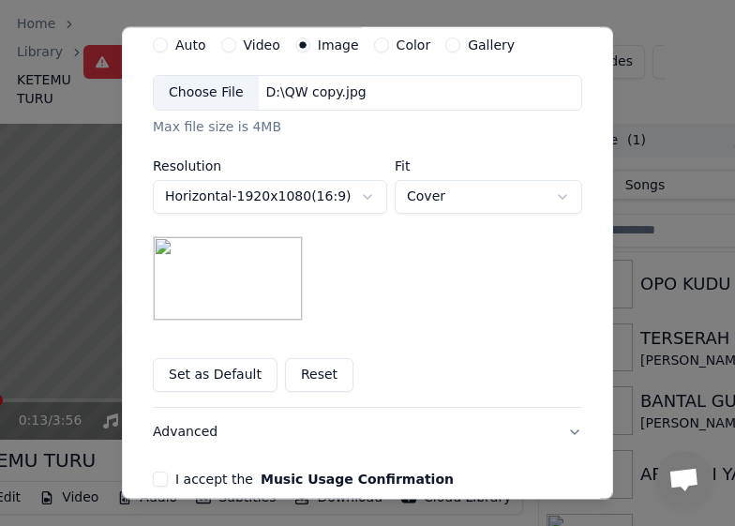
scroll to position [518, 0]
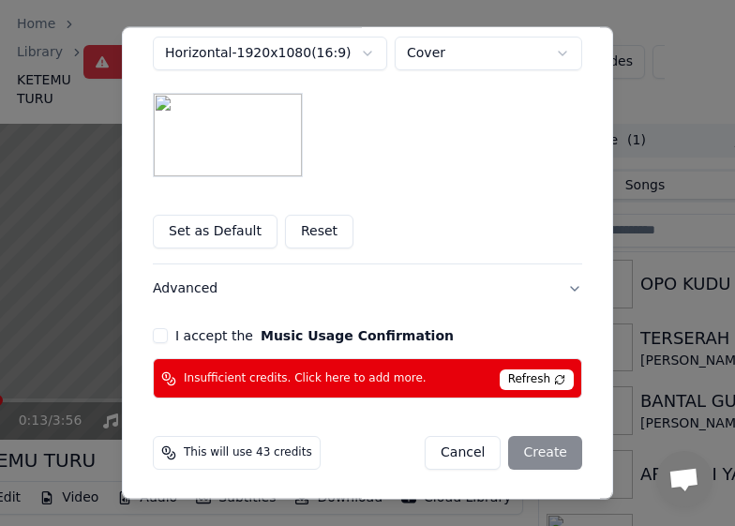
click at [153, 328] on div "I accept the Music Usage Confirmation" at bounding box center [367, 335] width 429 height 15
drag, startPoint x: 134, startPoint y: 328, endPoint x: 146, endPoint y: 329, distance: 12.2
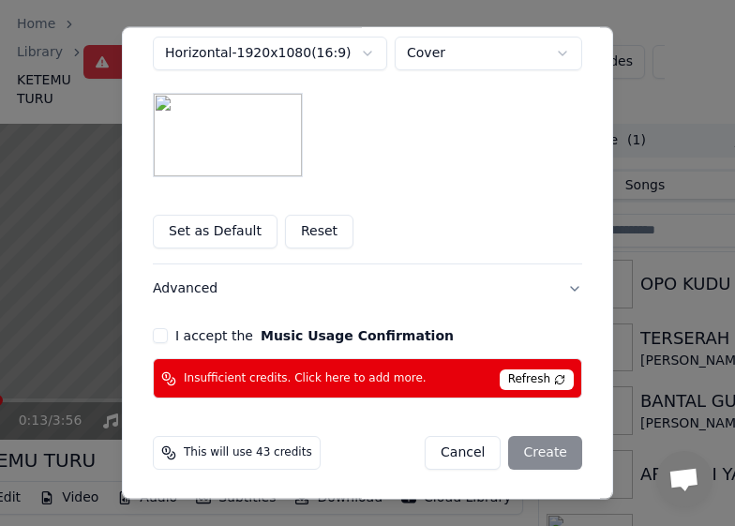
click at [137, 328] on div "**********" at bounding box center [367, 262] width 491 height 473
click at [185, 341] on label "I accept the Music Usage Confirmation" at bounding box center [314, 335] width 278 height 13
click at [168, 341] on button "I accept the Music Usage Confirmation" at bounding box center [160, 335] width 15 height 15
click at [154, 335] on button "I accept the Music Usage Confirmation" at bounding box center [160, 335] width 15 height 15
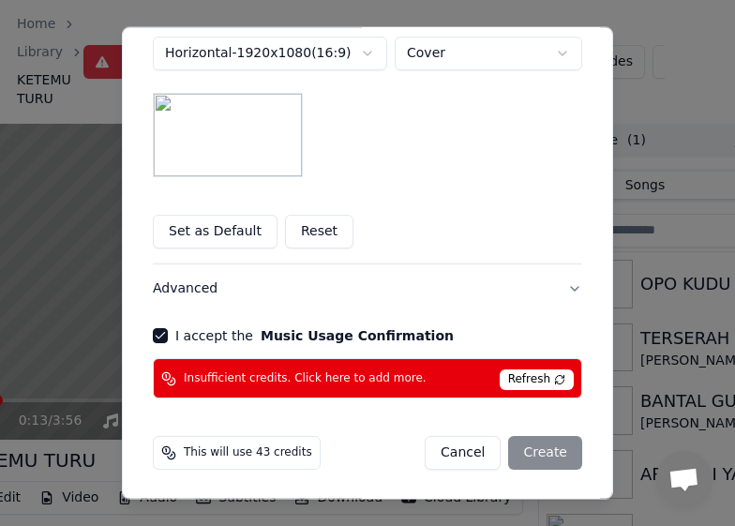
drag, startPoint x: 539, startPoint y: 445, endPoint x: 480, endPoint y: 445, distance: 59.1
click at [537, 445] on div "Cancel Create" at bounding box center [503, 453] width 157 height 34
click at [206, 453] on span "This will use 43 credits" at bounding box center [248, 452] width 128 height 15
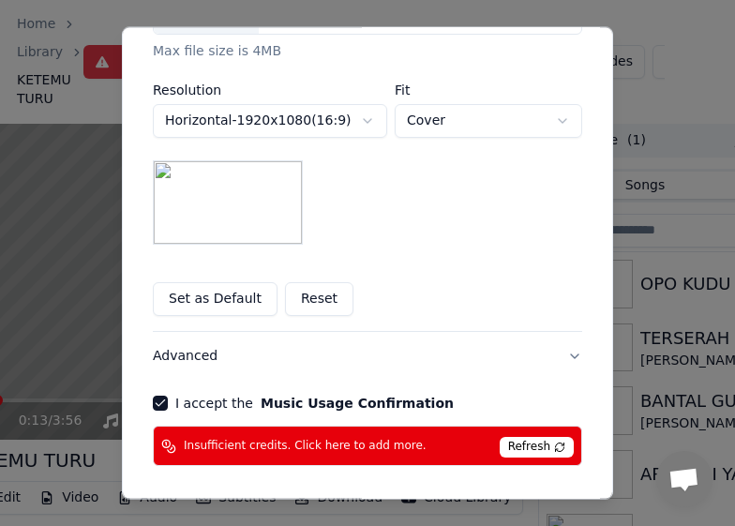
scroll to position [425, 0]
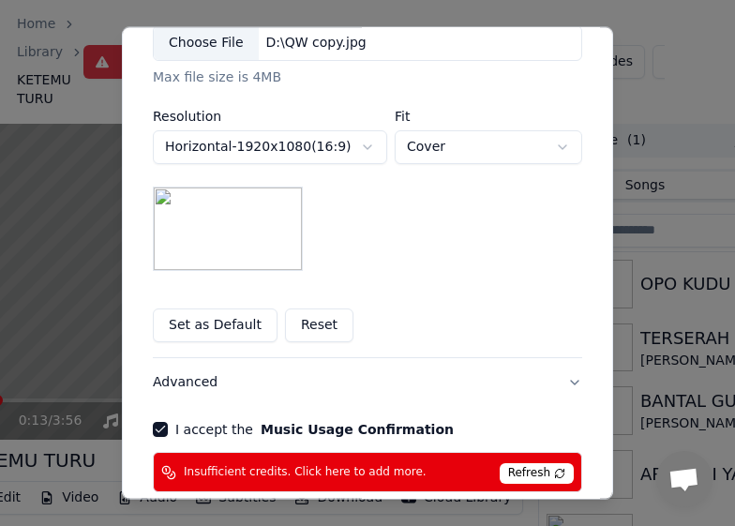
click at [257, 447] on div "**********" at bounding box center [367, 81] width 444 height 835
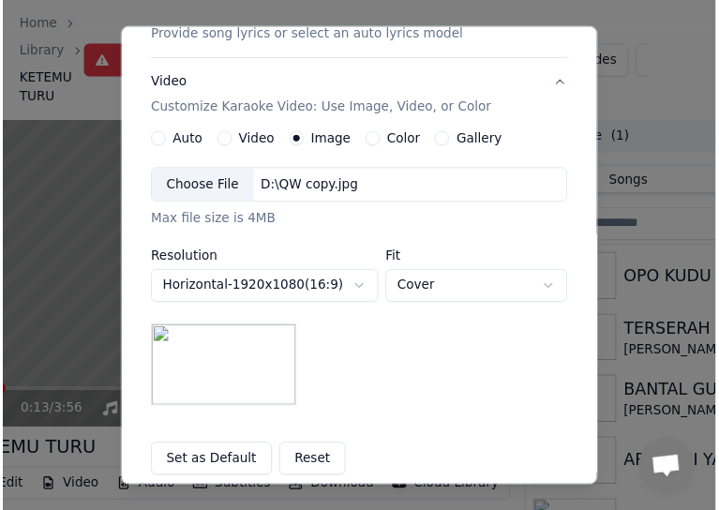
scroll to position [0, 0]
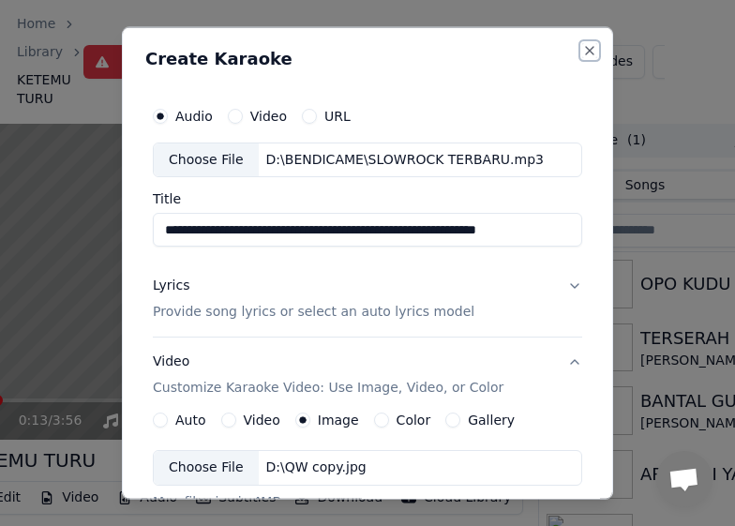
click at [582, 52] on button "Close" at bounding box center [589, 49] width 15 height 15
